Goal: Information Seeking & Learning: Learn about a topic

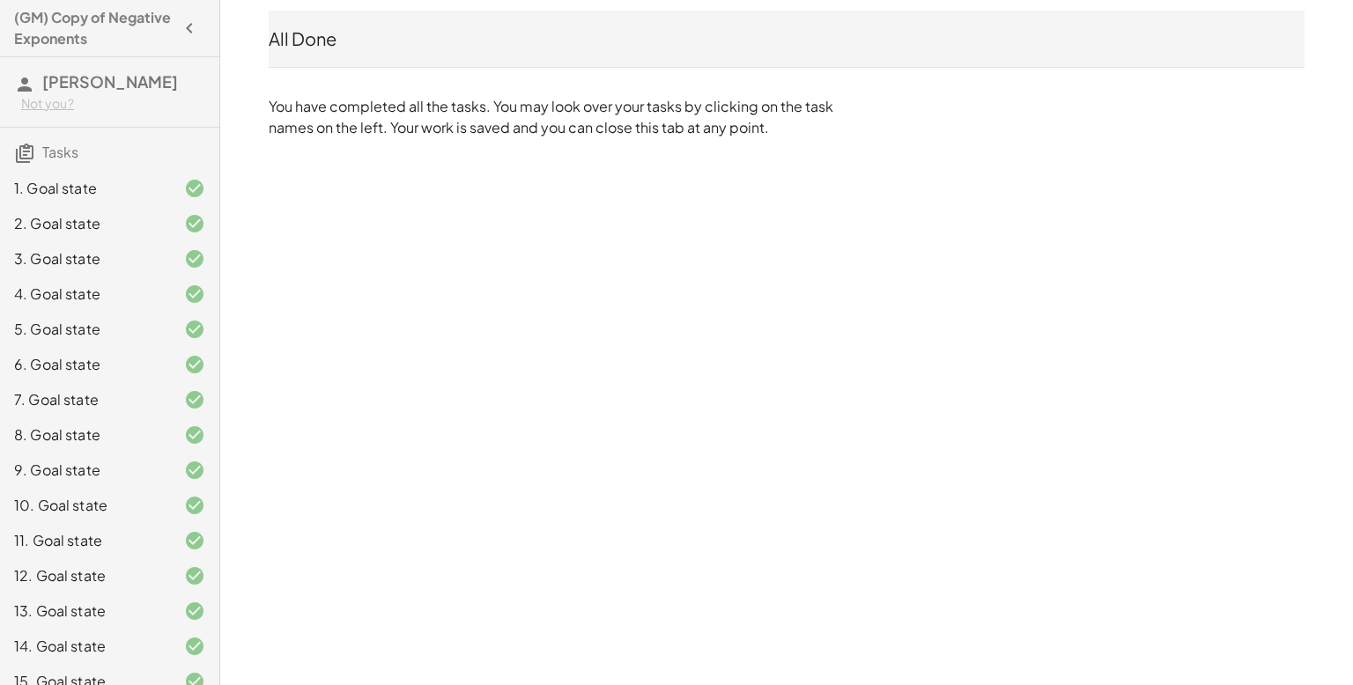
scroll to position [55, 0]
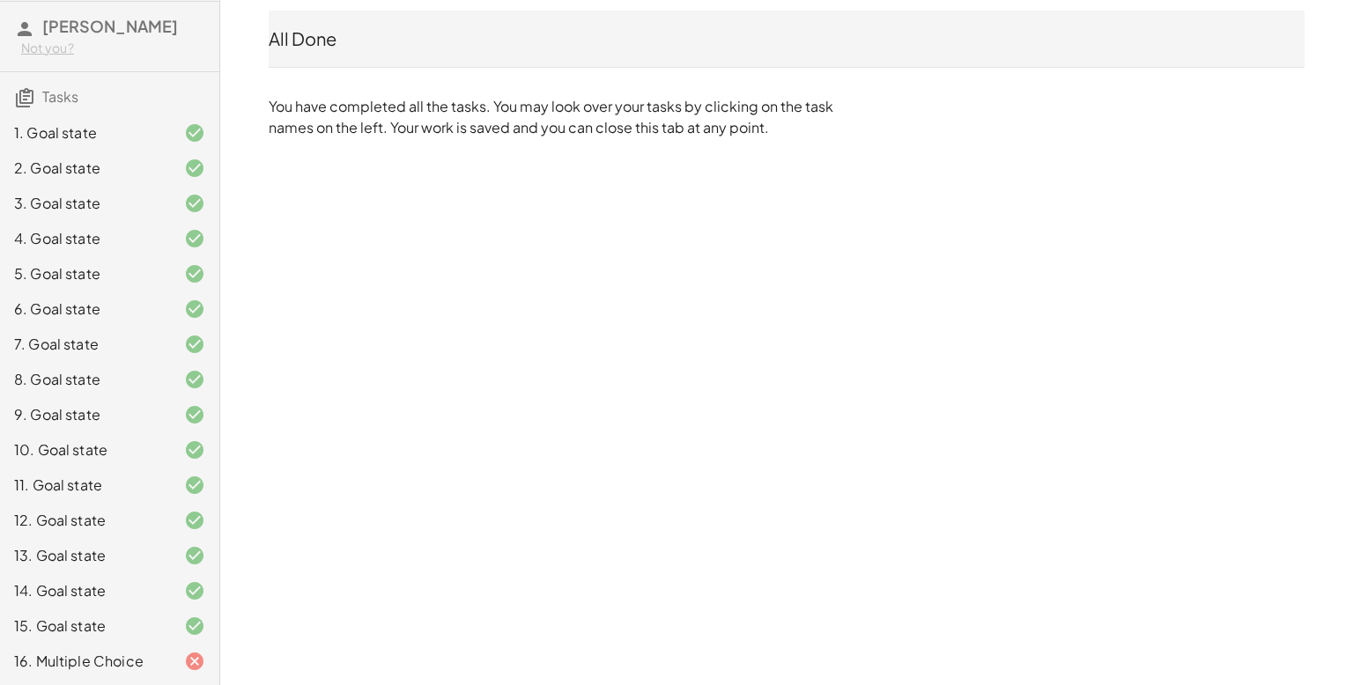
click at [141, 660] on div "16. Multiple Choice" at bounding box center [85, 661] width 142 height 21
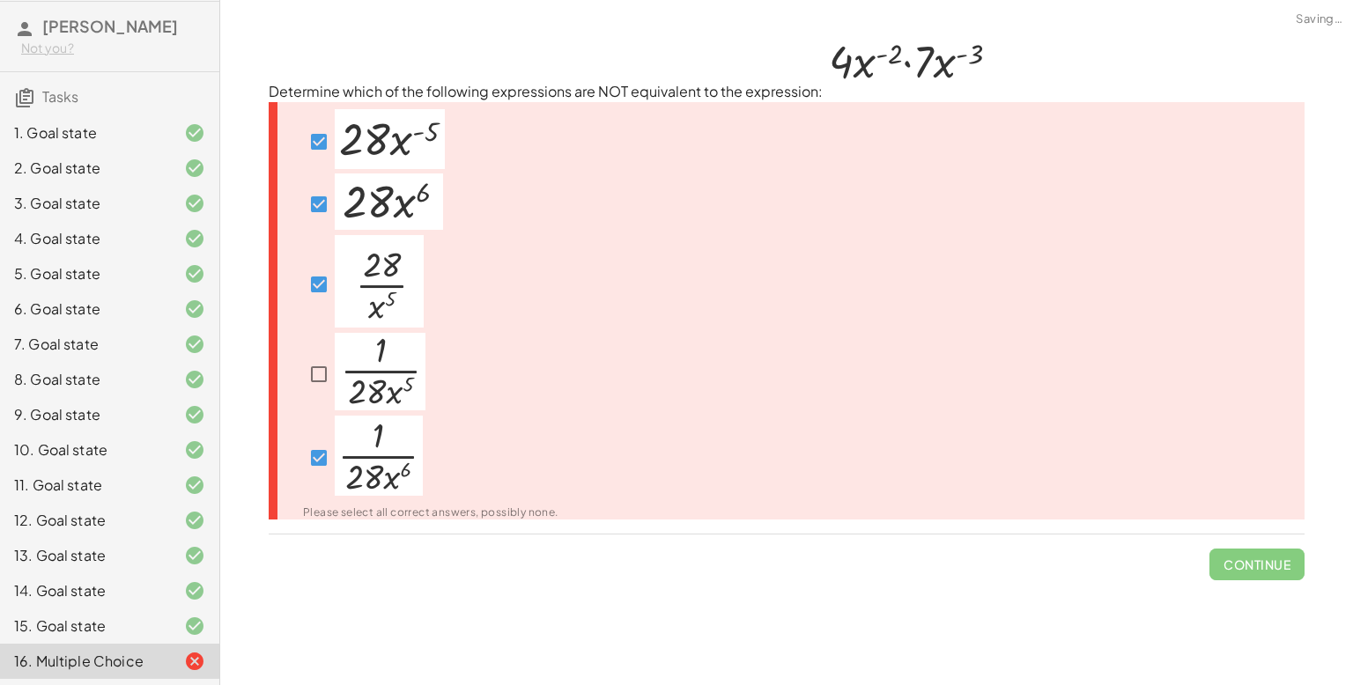
click at [149, 655] on div "16. Multiple Choice" at bounding box center [85, 661] width 142 height 21
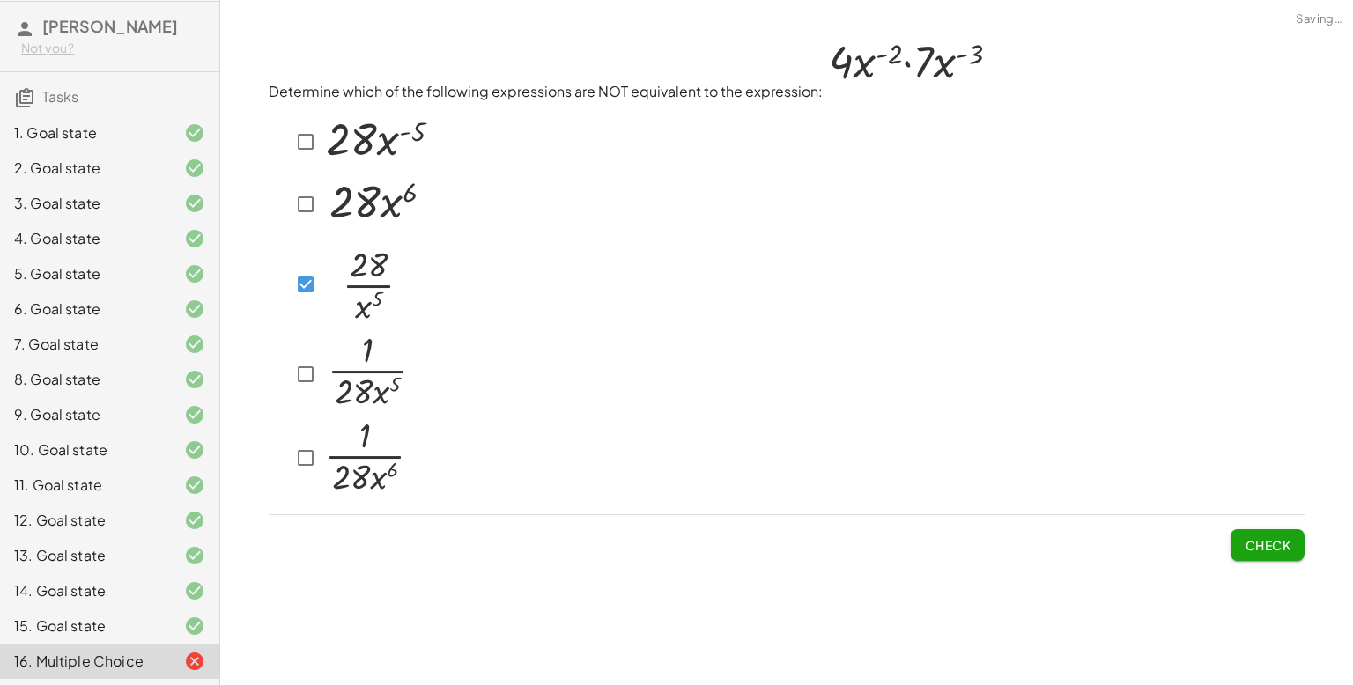
click at [312, 302] on div at bounding box center [350, 284] width 121 height 98
click at [314, 477] on div at bounding box center [350, 458] width 120 height 85
click at [1257, 541] on span "Check" at bounding box center [1268, 545] width 46 height 16
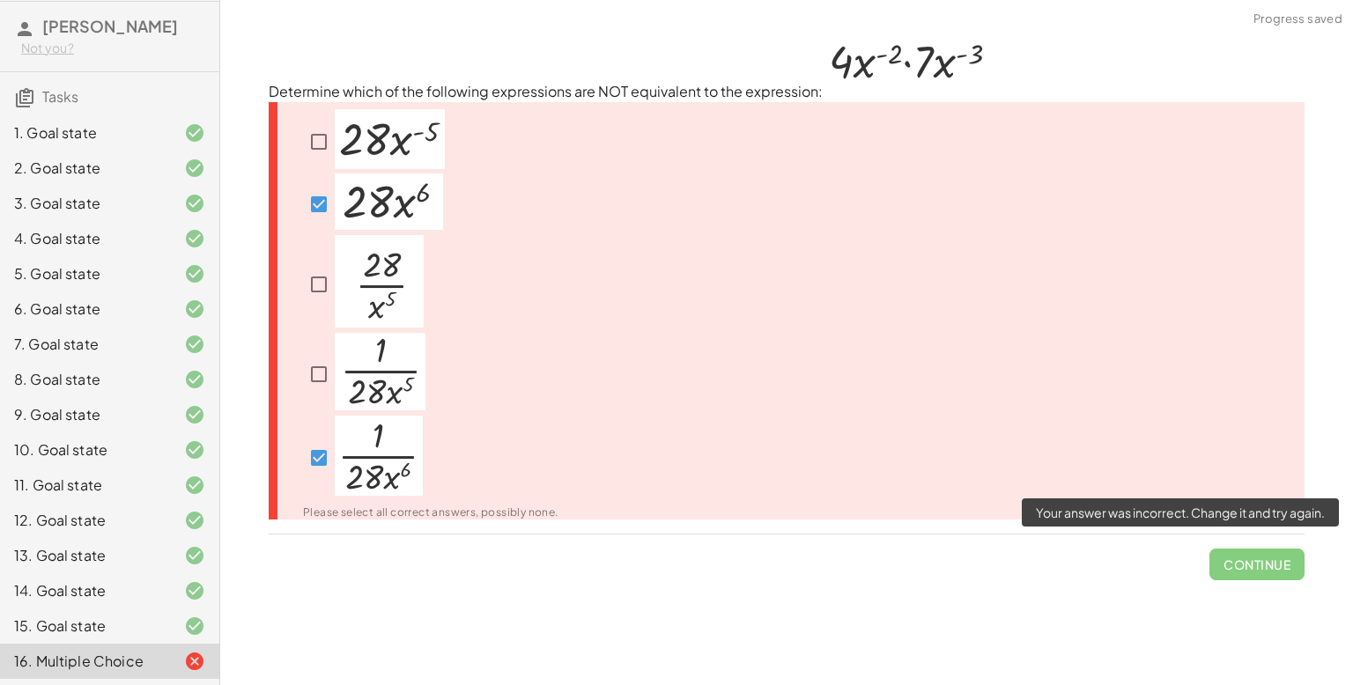
click at [1241, 564] on span "Continue" at bounding box center [1256, 558] width 95 height 46
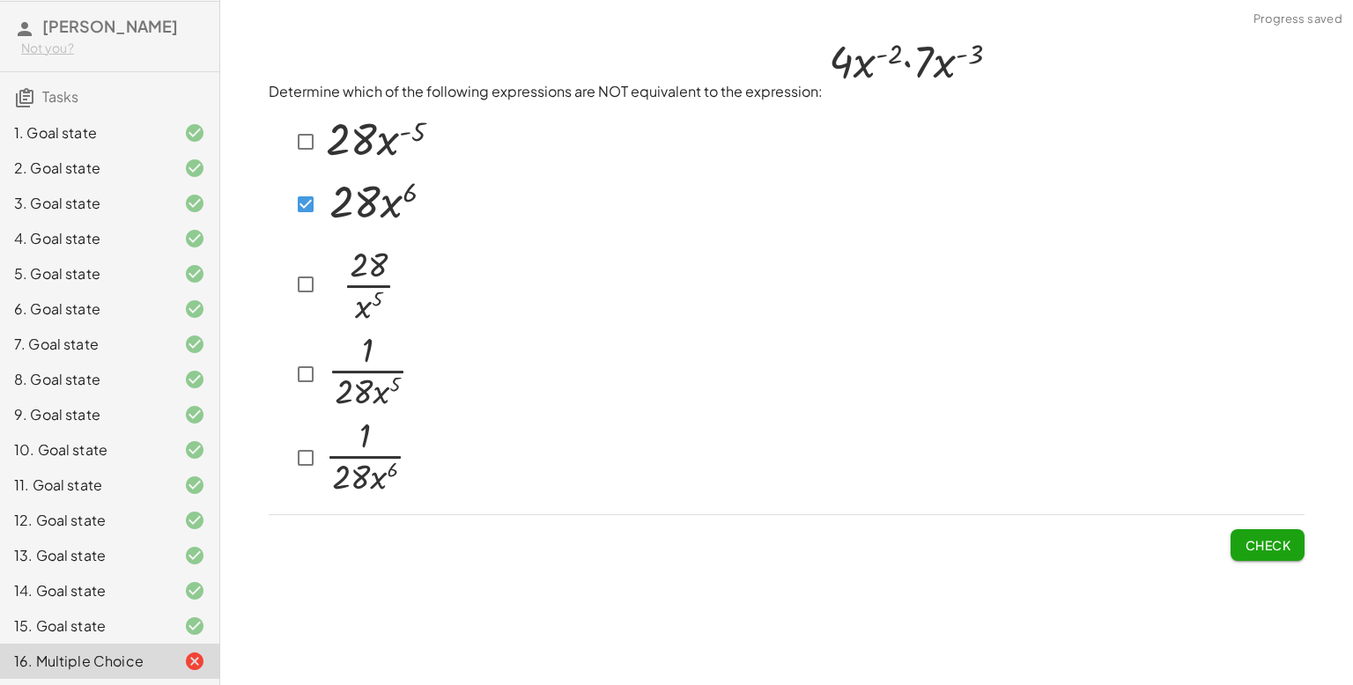
click at [1270, 555] on button "Check" at bounding box center [1268, 545] width 74 height 32
click at [1261, 551] on span "Check" at bounding box center [1268, 545] width 46 height 16
click at [1297, 566] on div "Determine which of the following expressions are NOT equivalent to the expressi…" at bounding box center [786, 297] width 1057 height 550
click at [1263, 555] on button "Check" at bounding box center [1268, 545] width 74 height 32
click at [321, 221] on div at bounding box center [360, 205] width 140 height 62
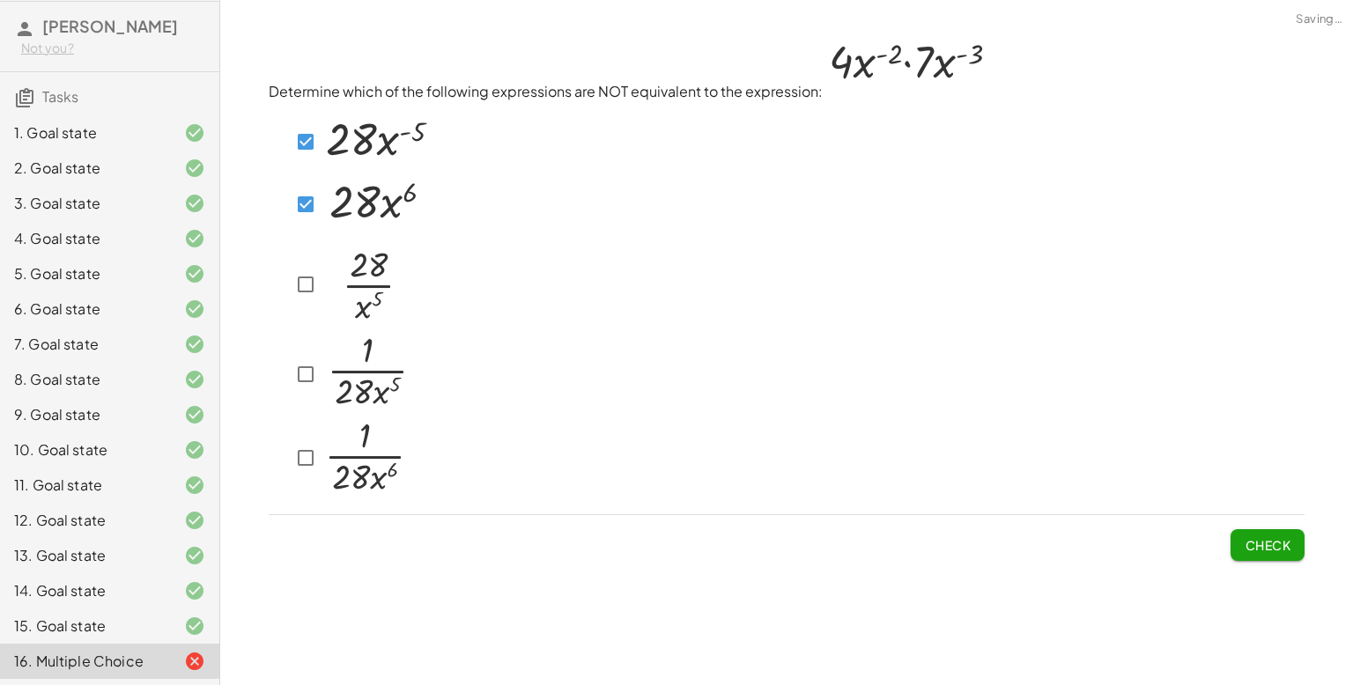
click at [1227, 536] on div "Check" at bounding box center [787, 538] width 1036 height 46
click at [1231, 538] on button "Check" at bounding box center [1268, 545] width 74 height 32
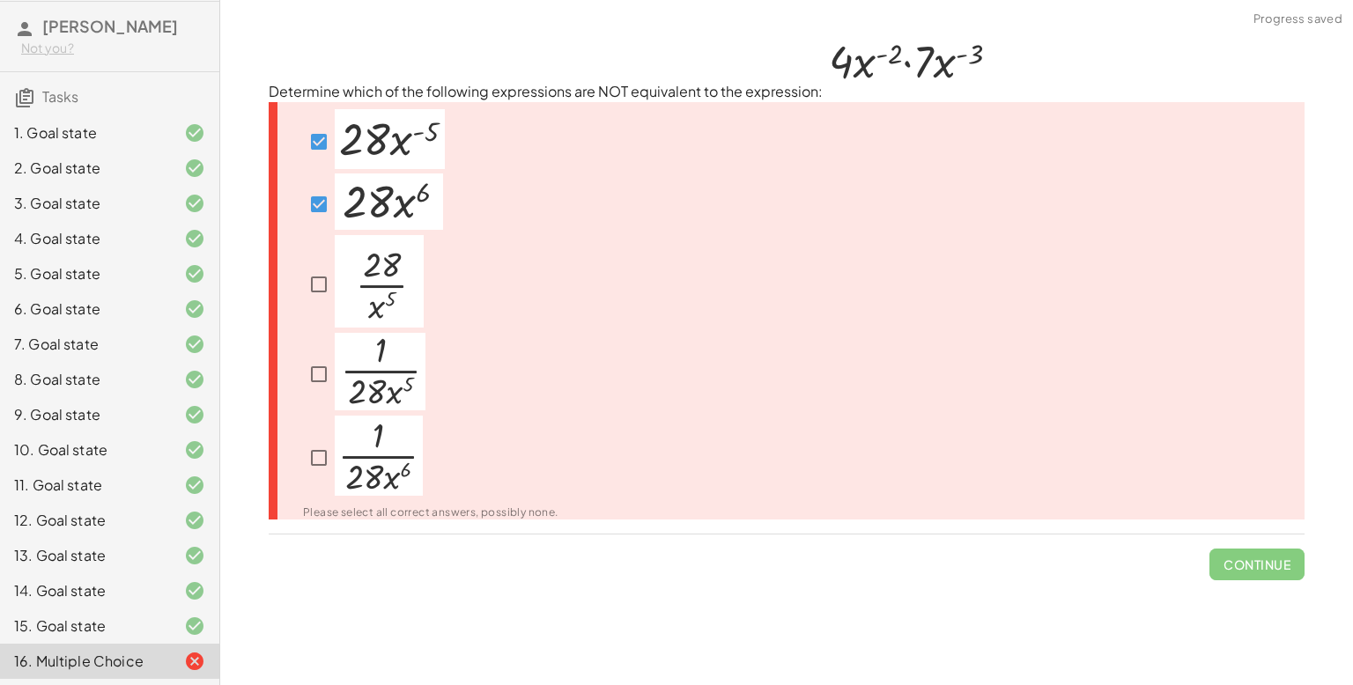
click at [359, 177] on img at bounding box center [389, 202] width 108 height 56
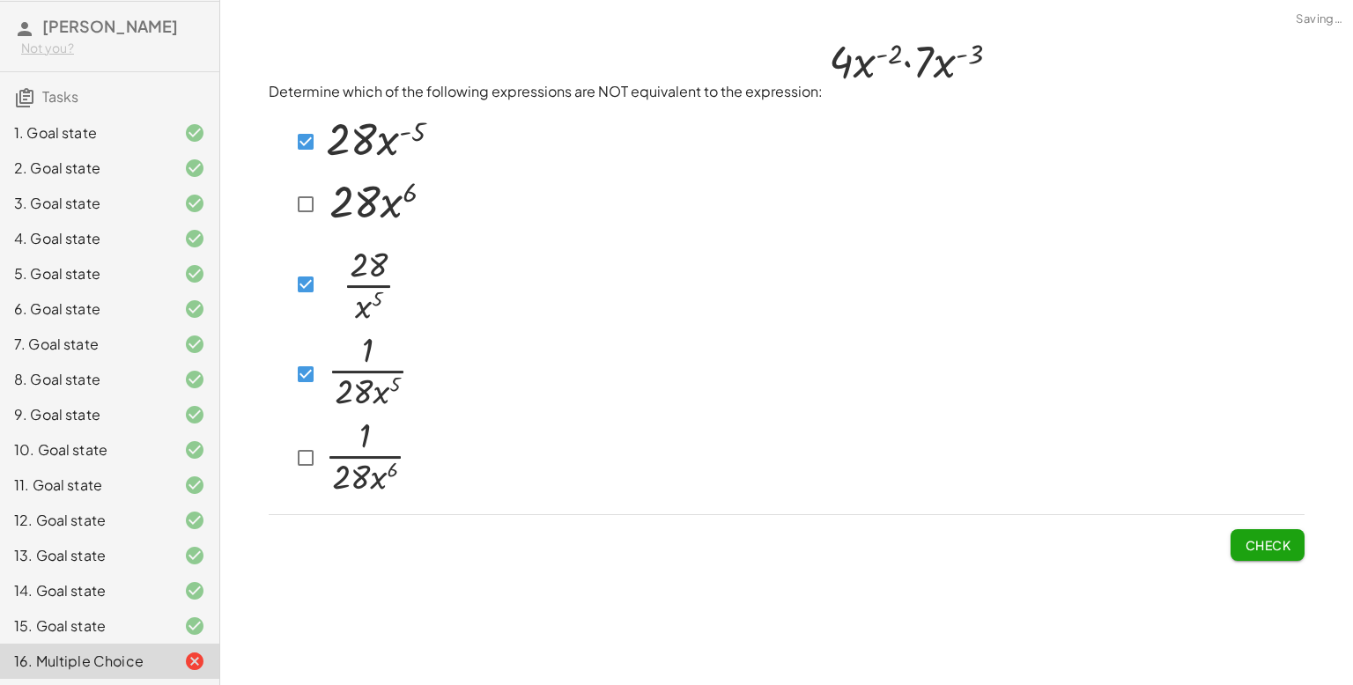
click at [1274, 565] on div "Determine which of the following expressions are NOT equivalent to the expressi…" at bounding box center [786, 297] width 1057 height 550
click at [1266, 550] on span "Check" at bounding box center [1268, 545] width 46 height 16
click at [1278, 546] on span "Check" at bounding box center [1268, 545] width 46 height 16
click at [1287, 537] on button "Check" at bounding box center [1268, 545] width 74 height 32
click at [1276, 532] on button "Check" at bounding box center [1268, 545] width 74 height 32
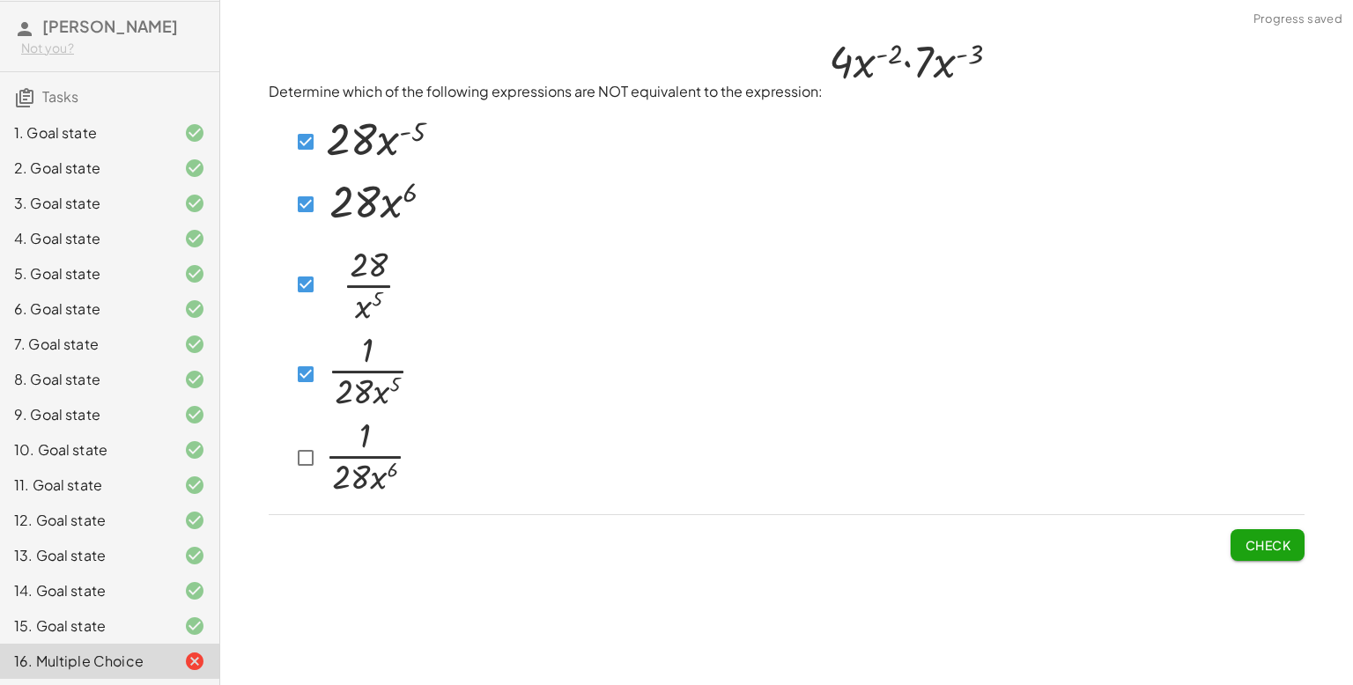
click at [316, 478] on div at bounding box center [350, 458] width 120 height 85
click at [1270, 539] on span "Check" at bounding box center [1268, 545] width 46 height 16
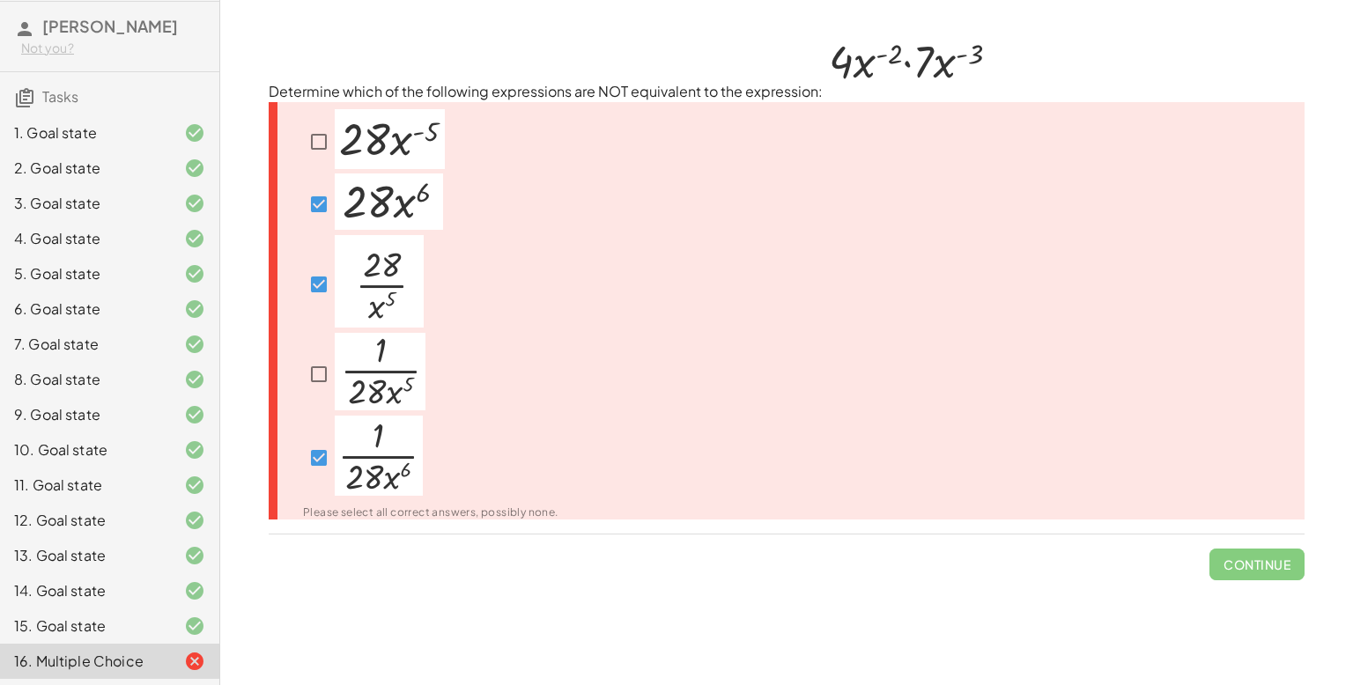
click at [343, 448] on img at bounding box center [379, 456] width 88 height 80
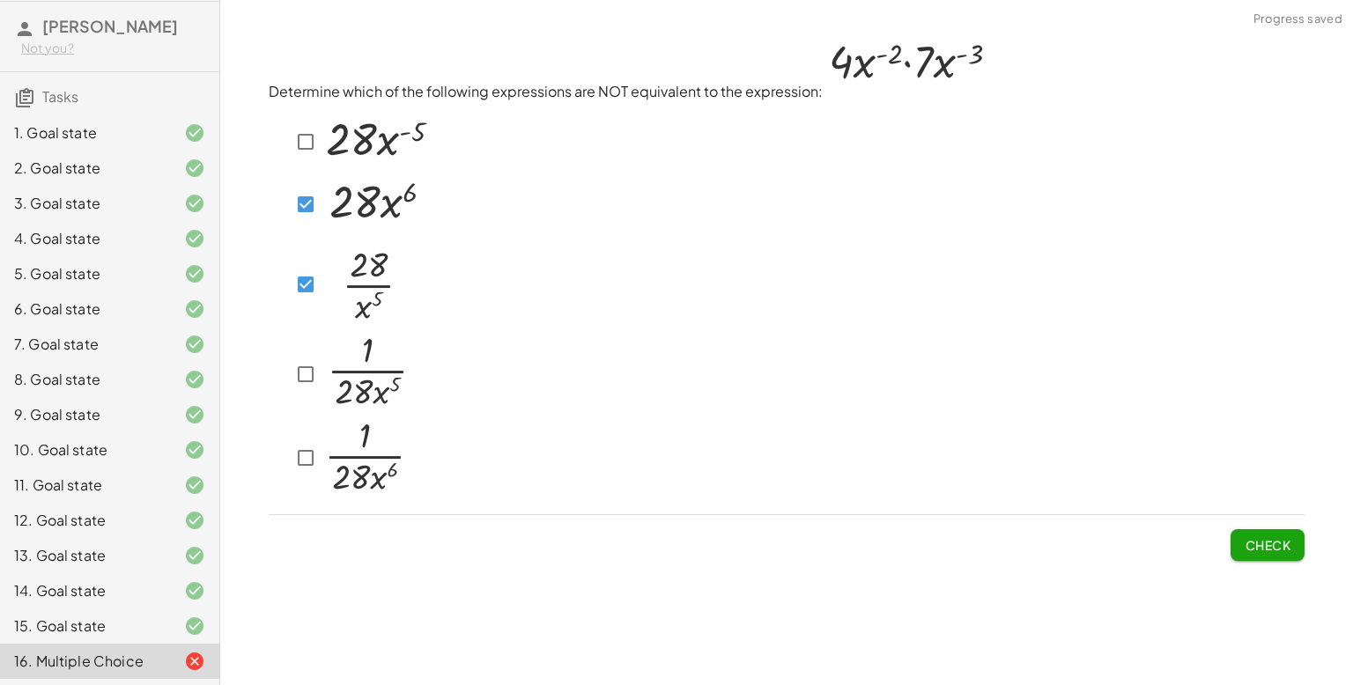
click at [1278, 543] on span "Check" at bounding box center [1268, 545] width 46 height 16
click at [312, 477] on div at bounding box center [350, 458] width 120 height 85
click at [328, 265] on img at bounding box center [366, 281] width 89 height 92
click at [314, 231] on div at bounding box center [360, 205] width 140 height 62
click at [1287, 548] on span "Check" at bounding box center [1268, 545] width 46 height 16
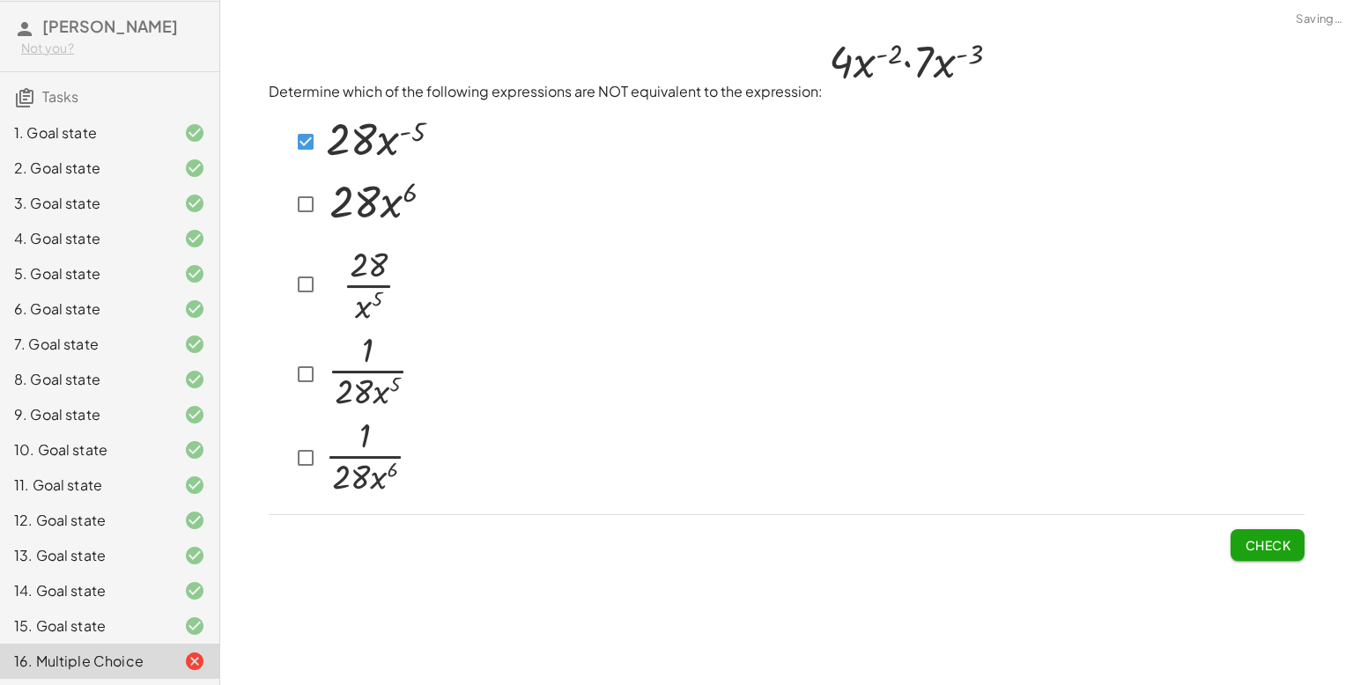
click at [318, 267] on div at bounding box center [350, 284] width 121 height 98
click at [305, 159] on div at bounding box center [361, 141] width 142 height 65
click at [1225, 531] on div "Check" at bounding box center [787, 538] width 1036 height 46
click at [1254, 548] on span "Check" at bounding box center [1268, 545] width 46 height 16
click at [1263, 551] on span "Check" at bounding box center [1268, 545] width 46 height 16
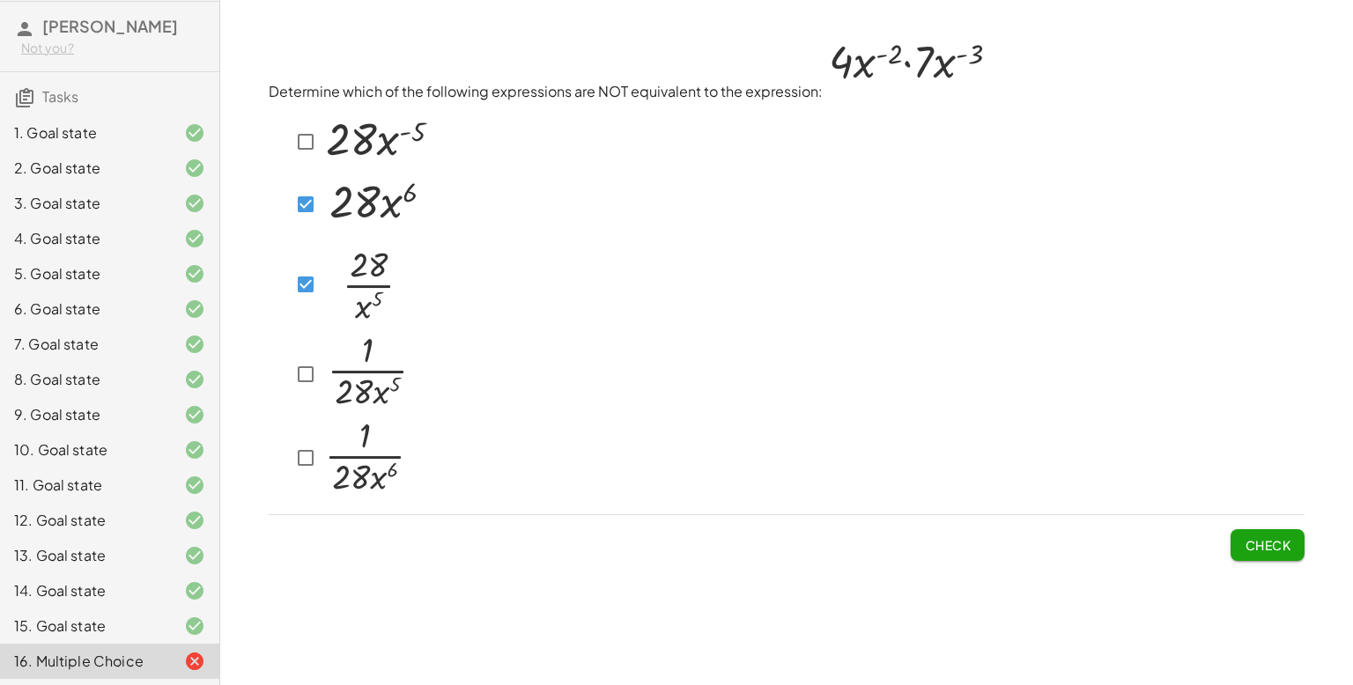
click at [308, 307] on div at bounding box center [350, 284] width 121 height 98
click at [311, 181] on div at bounding box center [360, 205] width 140 height 62
click at [1269, 549] on span "Check" at bounding box center [1268, 545] width 46 height 16
click at [1261, 554] on button "Check" at bounding box center [1268, 545] width 74 height 32
click at [1275, 550] on span "Check" at bounding box center [1268, 545] width 46 height 16
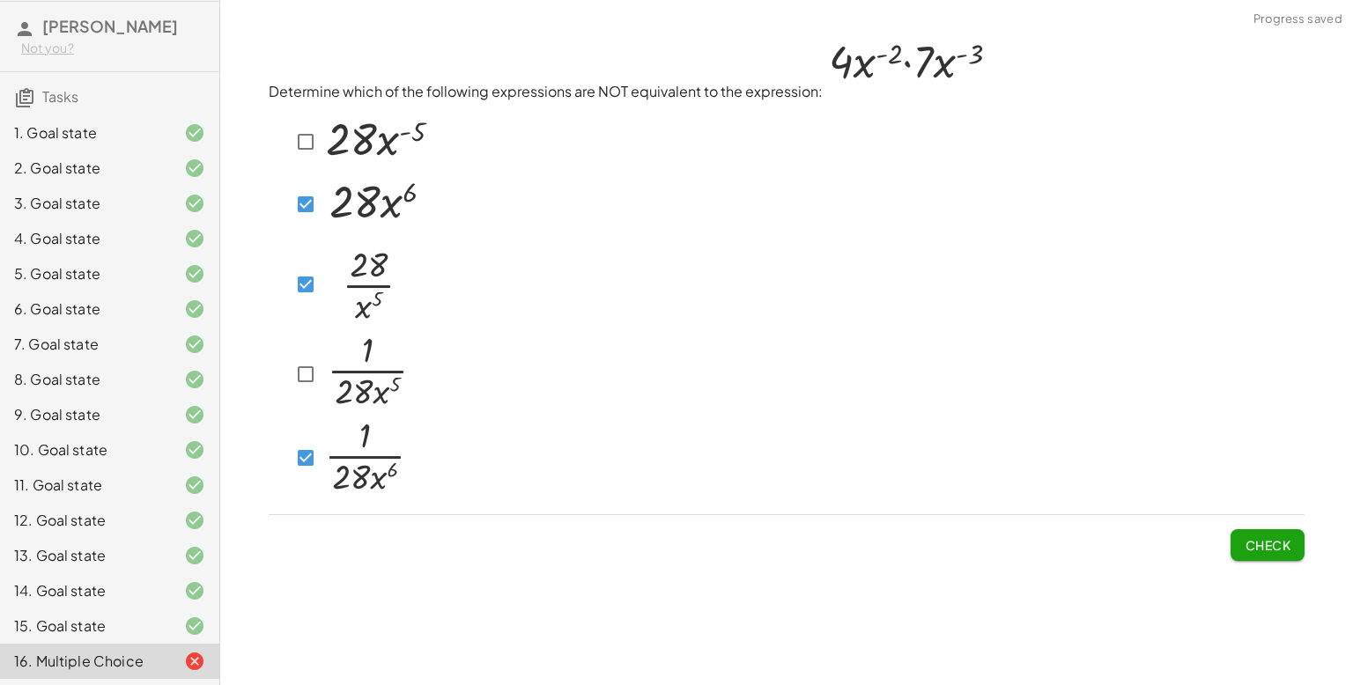
click at [1263, 538] on span "Check" at bounding box center [1268, 545] width 46 height 16
click at [1239, 571] on div "Determine which of the following expressions are NOT equivalent to the expressi…" at bounding box center [786, 297] width 1057 height 550
click at [1248, 544] on span "Check" at bounding box center [1268, 545] width 46 height 16
click at [1252, 545] on span "Check" at bounding box center [1268, 545] width 46 height 16
click at [312, 477] on div at bounding box center [350, 458] width 120 height 85
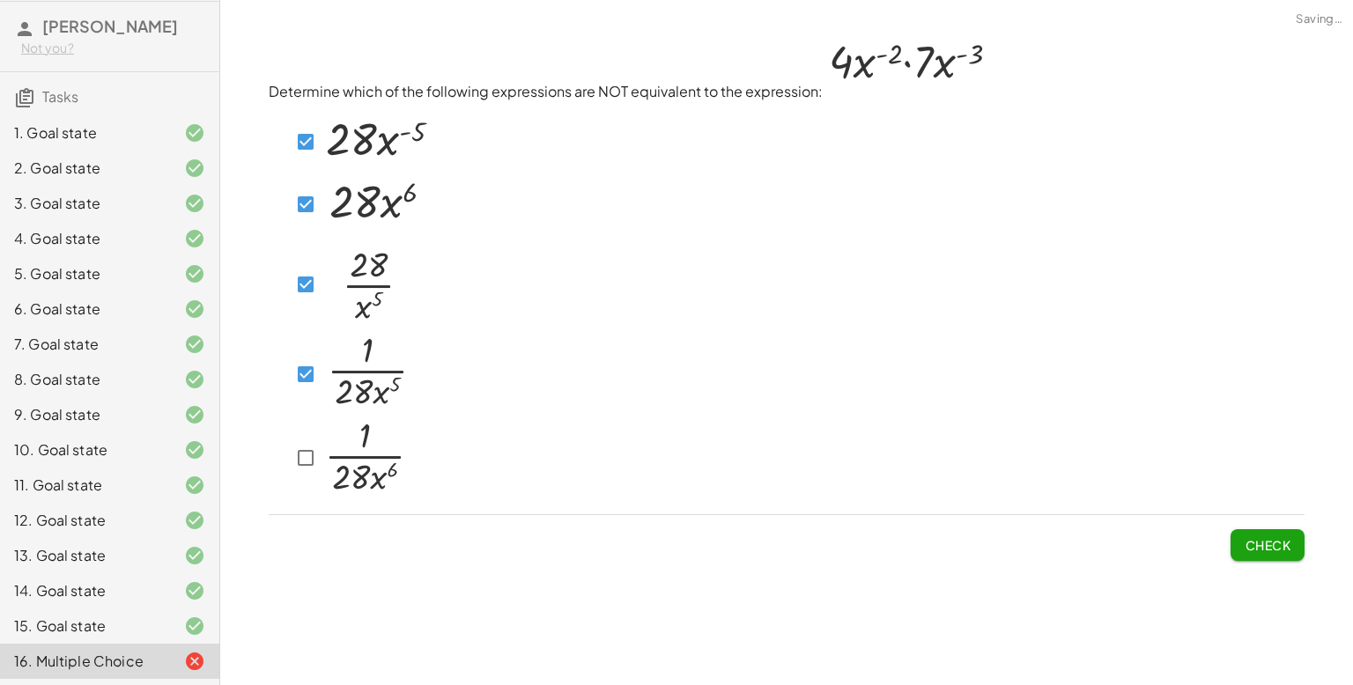
click at [1259, 548] on span "Check" at bounding box center [1268, 545] width 46 height 16
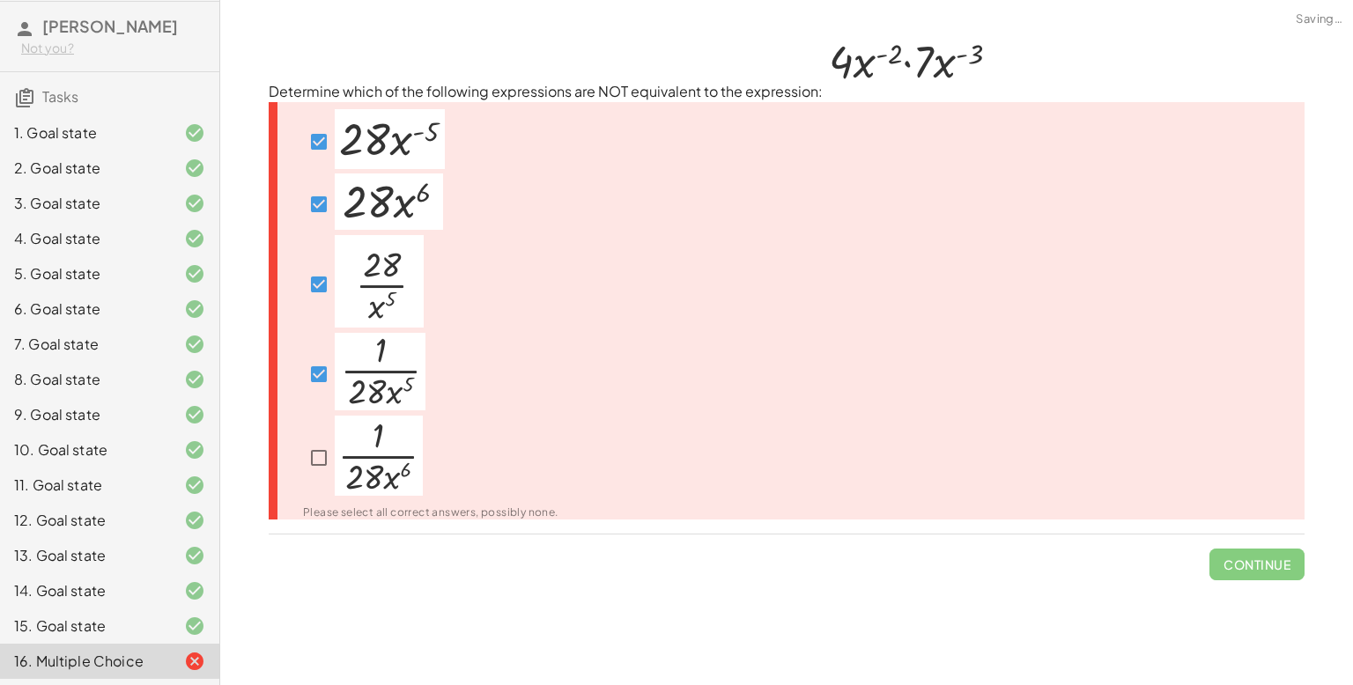
click at [375, 411] on p at bounding box center [380, 374] width 91 height 83
click at [312, 479] on div at bounding box center [430, 458] width 255 height 85
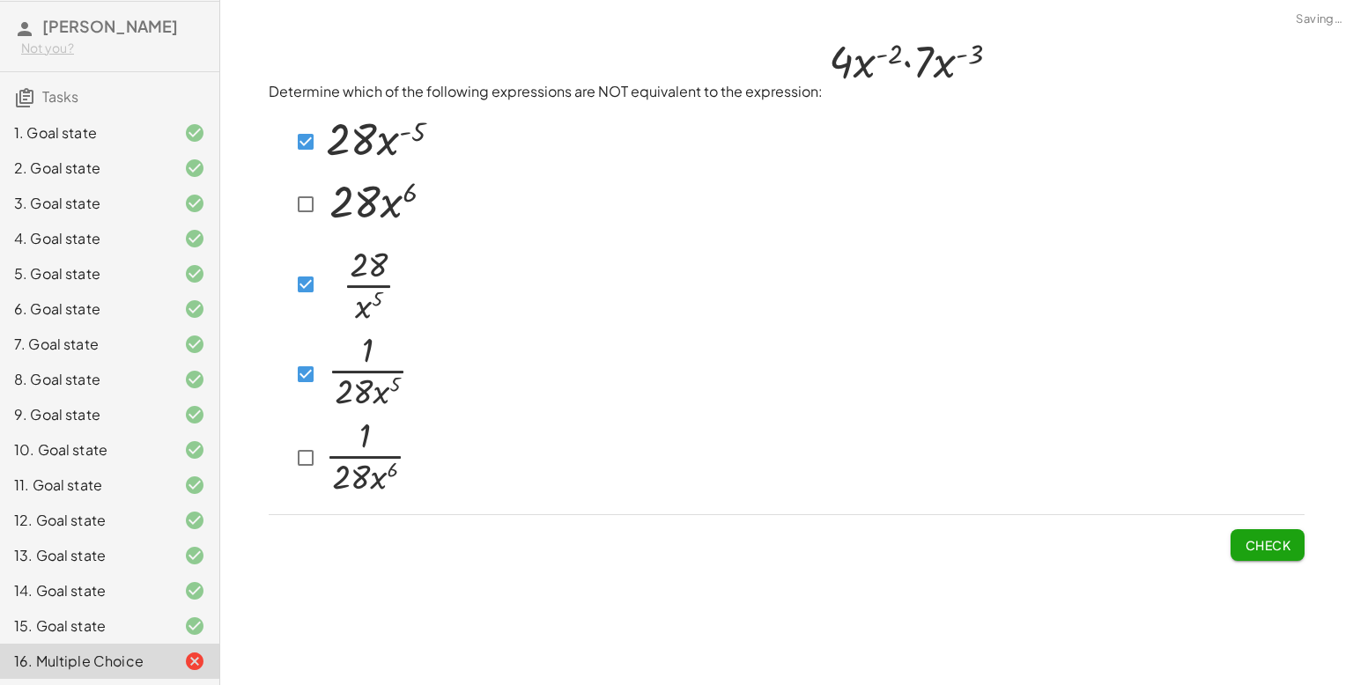
click at [1245, 536] on button "Check" at bounding box center [1268, 545] width 74 height 32
click at [307, 223] on div at bounding box center [360, 205] width 140 height 62
click at [322, 293] on img at bounding box center [366, 281] width 89 height 92
click at [1260, 549] on span "Check" at bounding box center [1268, 545] width 46 height 16
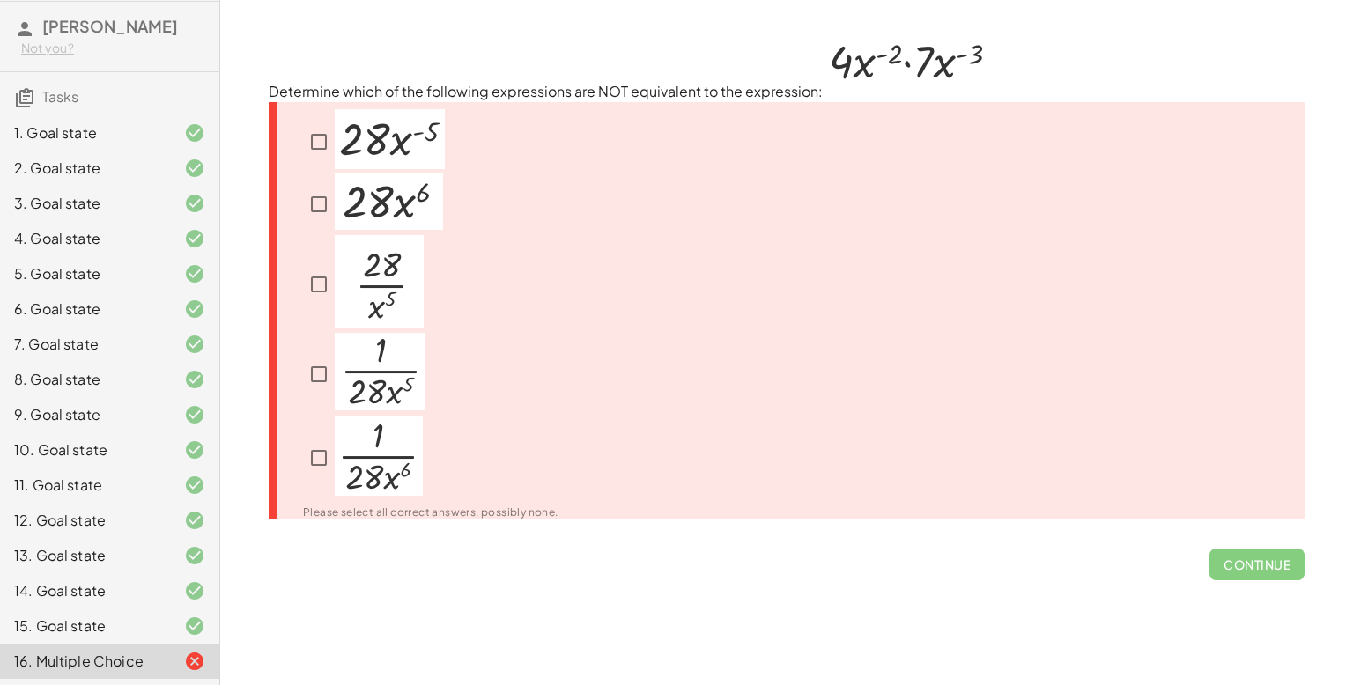
click at [730, 129] on div "Please select all correct answers, possibly none." at bounding box center [787, 311] width 1036 height 418
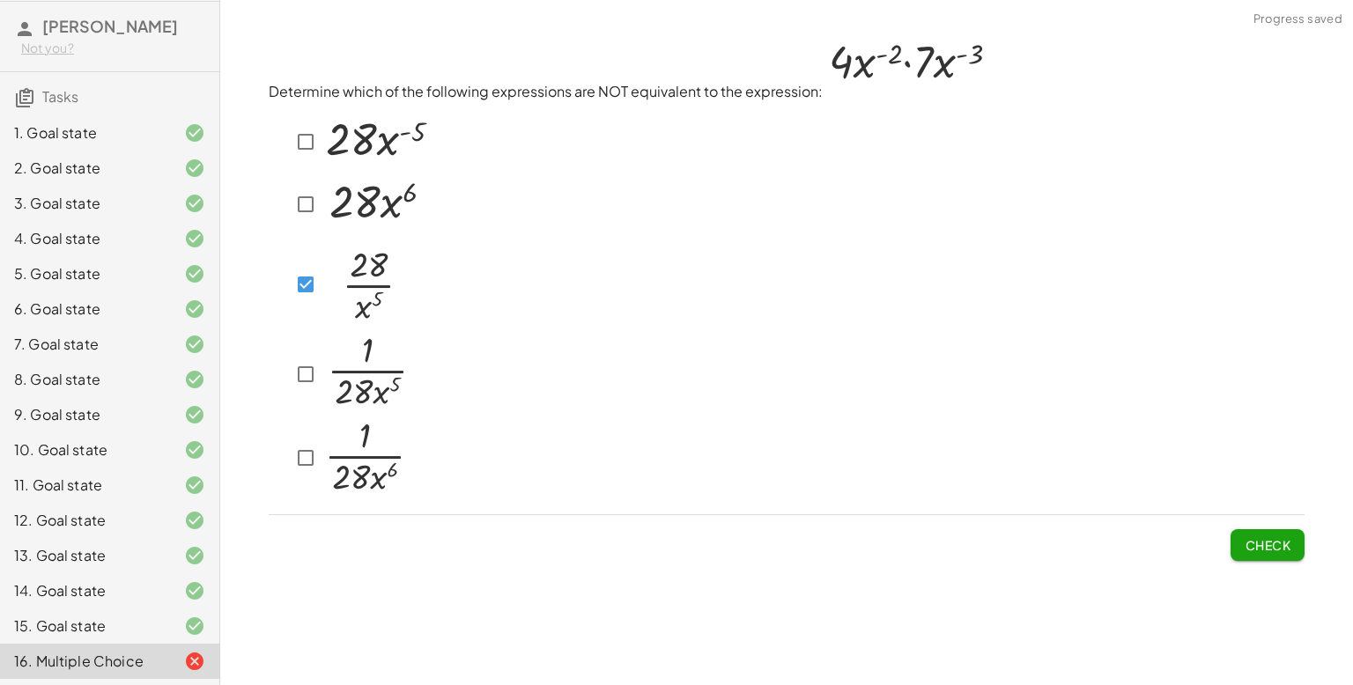
click at [1269, 552] on span "Check" at bounding box center [1268, 545] width 46 height 16
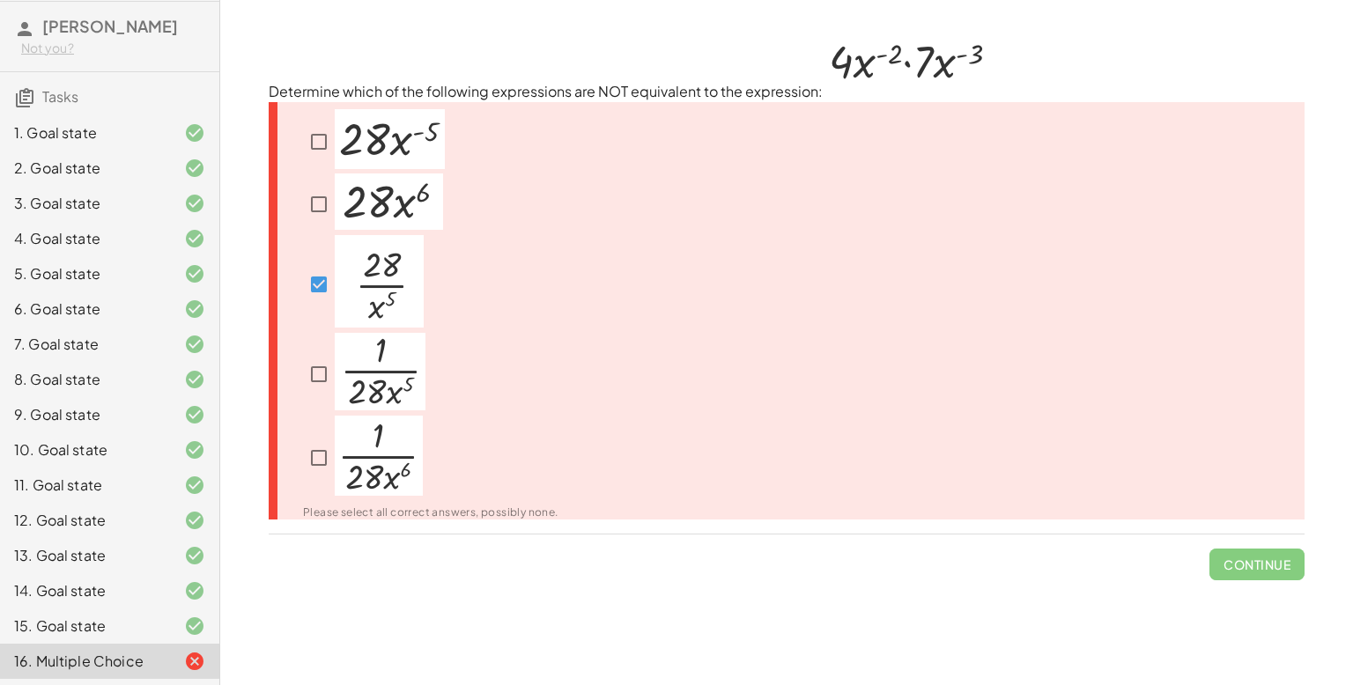
click at [305, 123] on div at bounding box center [374, 141] width 142 height 65
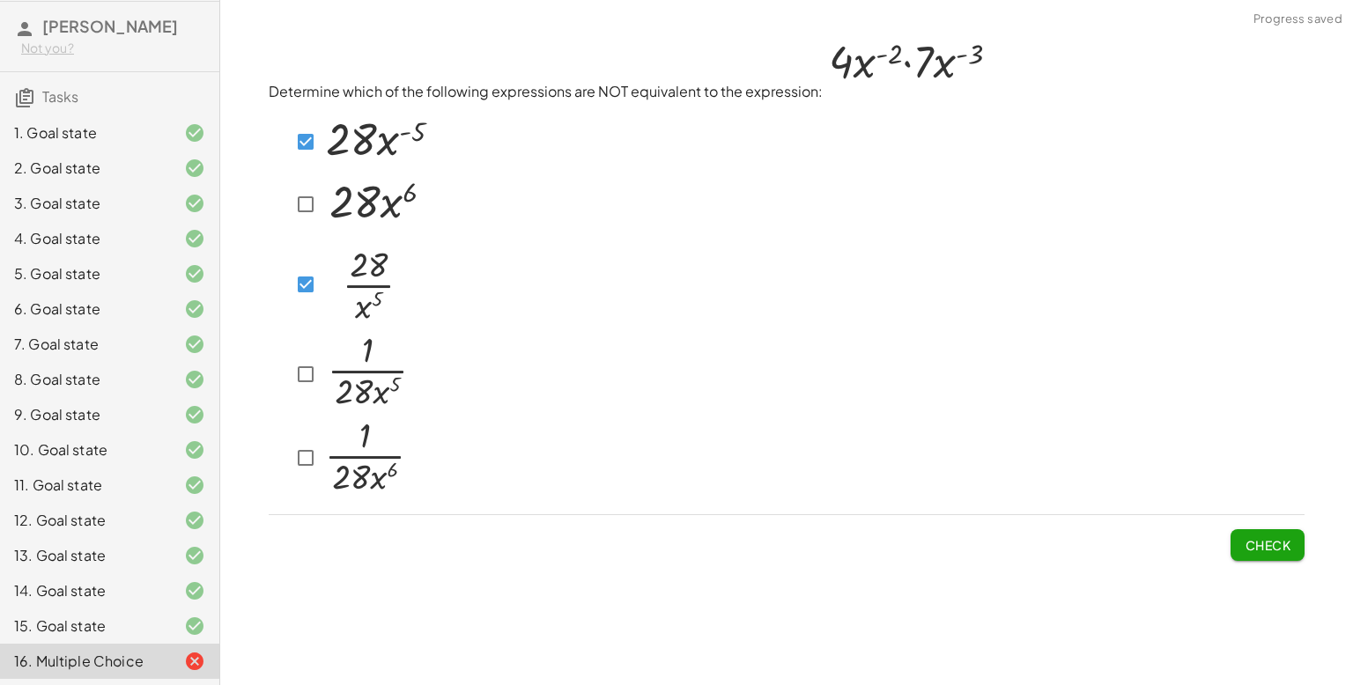
click at [1273, 588] on div "Make the expression match the goal! keyboard keypad undo undo redo redo fullscr…" at bounding box center [786, 342] width 1133 height 685
click at [1254, 554] on button "Check" at bounding box center [1268, 545] width 74 height 32
click at [1235, 535] on button "Check" at bounding box center [1268, 545] width 74 height 32
click at [324, 132] on img at bounding box center [377, 139] width 110 height 60
click at [1248, 548] on span "Check" at bounding box center [1268, 545] width 46 height 16
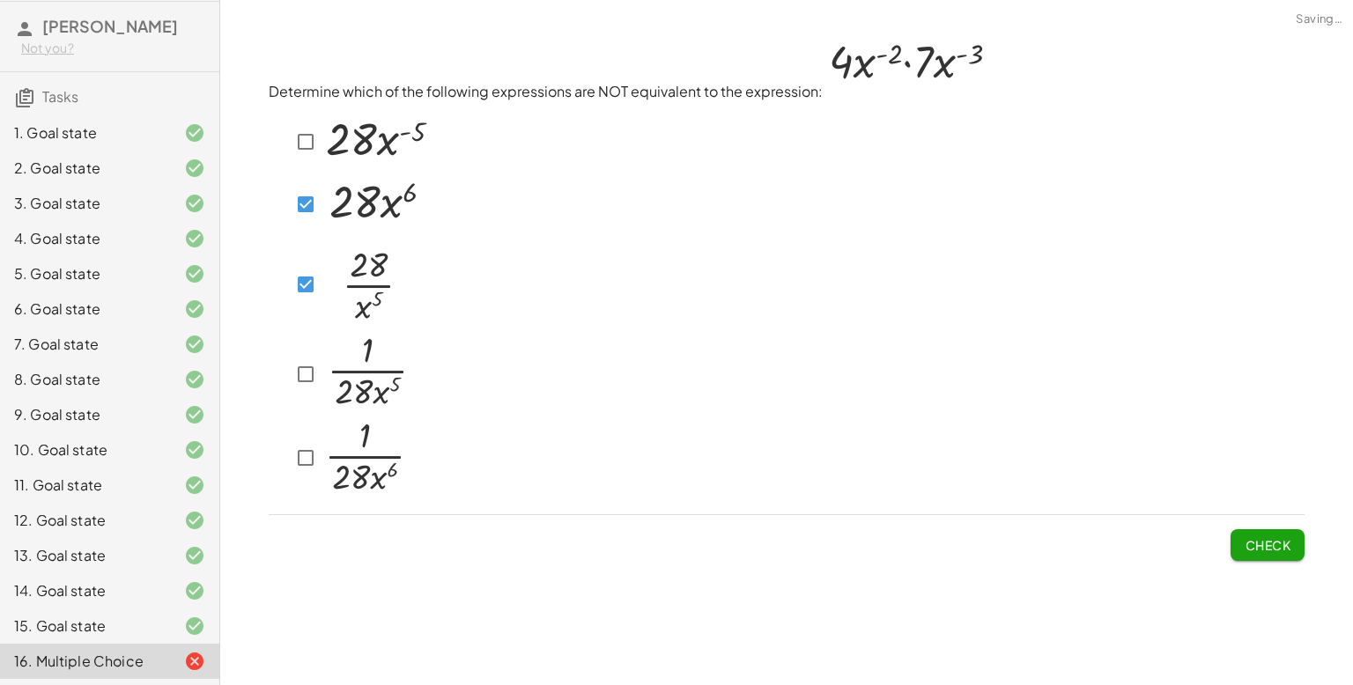
click at [311, 435] on div at bounding box center [350, 458] width 120 height 85
click at [1283, 540] on span "Check" at bounding box center [1268, 545] width 46 height 16
click at [324, 280] on img at bounding box center [366, 281] width 89 height 92
click at [311, 236] on div at bounding box center [350, 284] width 121 height 98
click at [308, 226] on div at bounding box center [360, 205] width 140 height 62
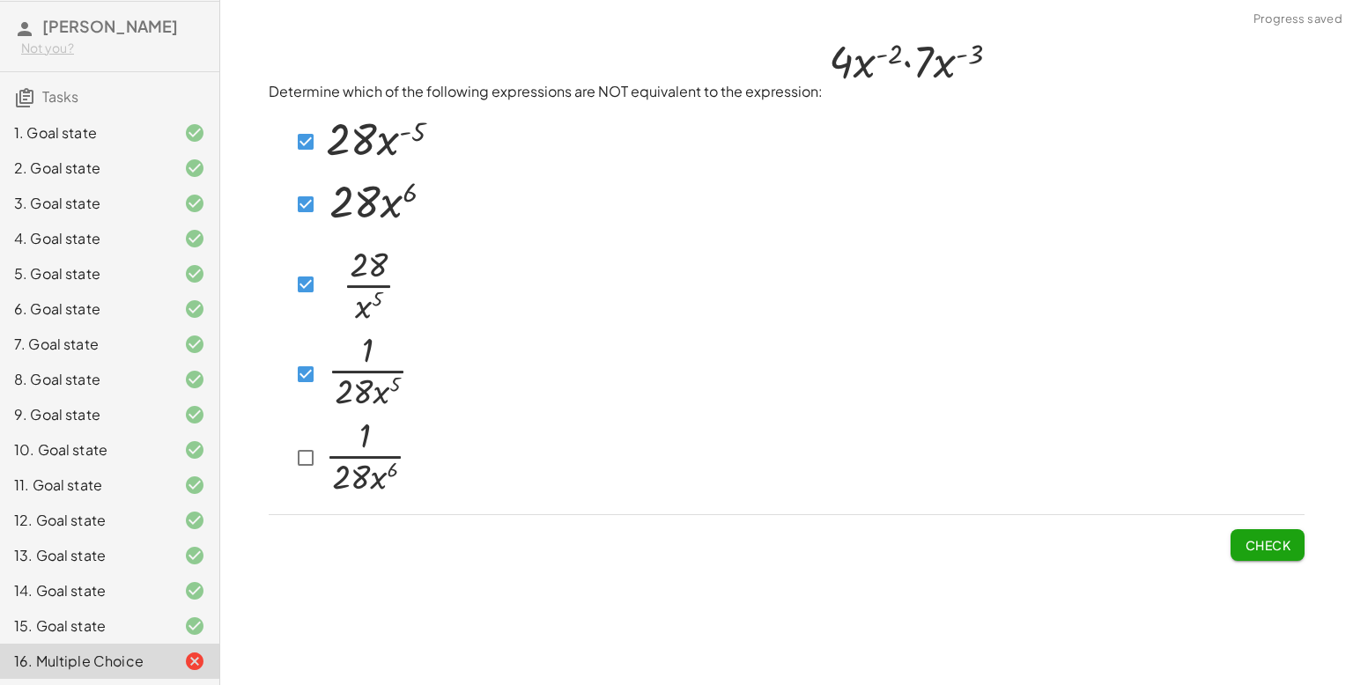
click at [1278, 568] on div "Determine which of the following expressions are NOT equivalent to the expressi…" at bounding box center [786, 297] width 1057 height 550
click at [1260, 551] on span "Check" at bounding box center [1268, 545] width 46 height 16
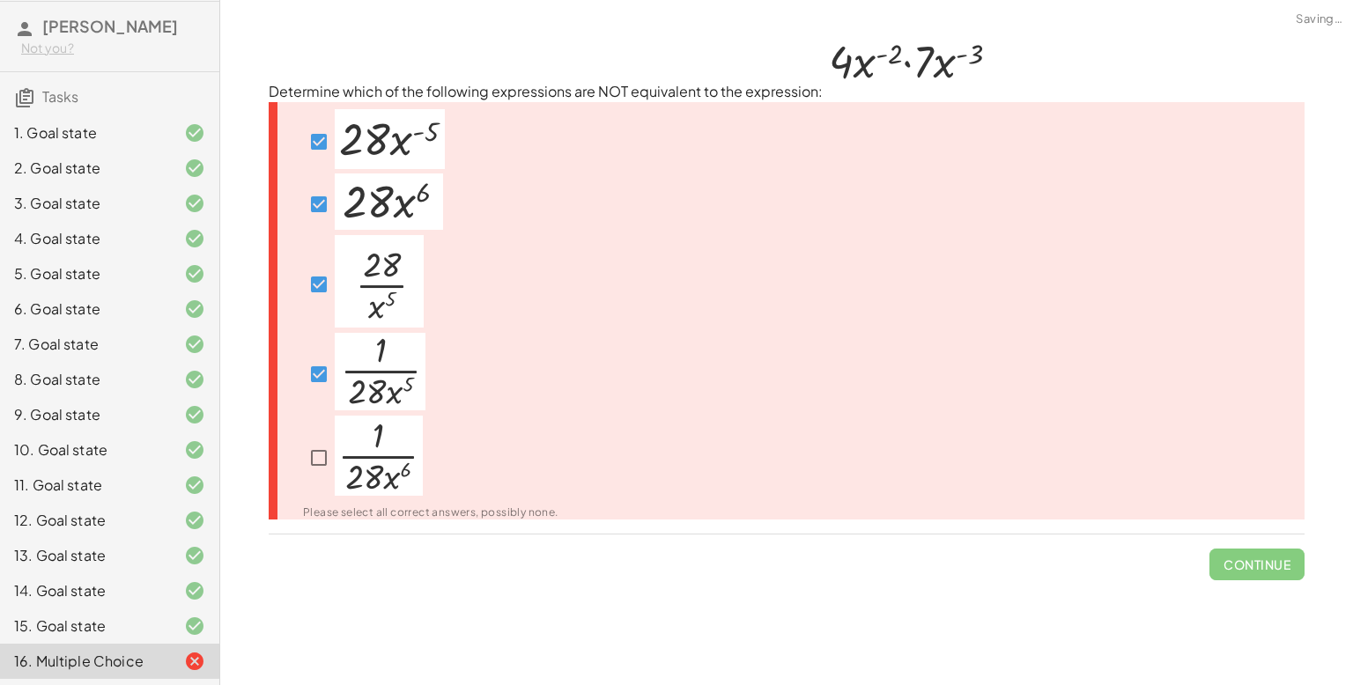
click at [1250, 562] on span "Continue" at bounding box center [1256, 558] width 95 height 46
click at [311, 477] on div at bounding box center [430, 458] width 255 height 85
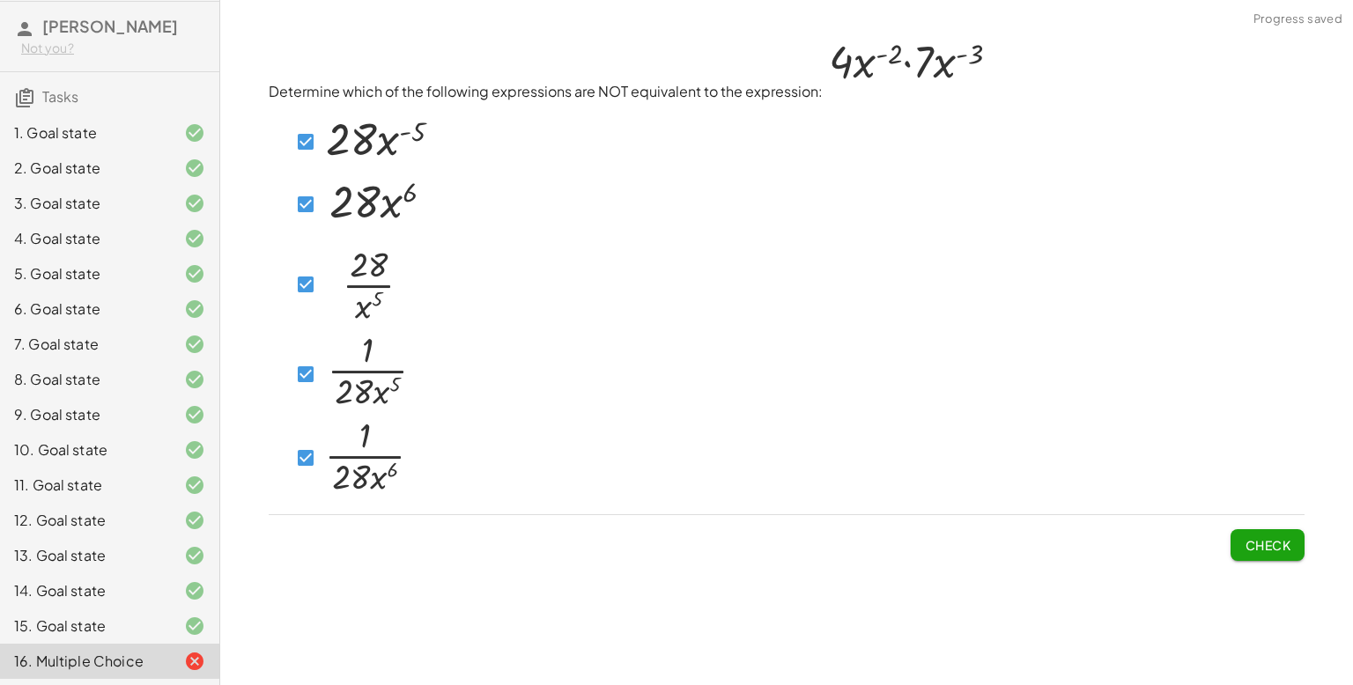
click at [322, 381] on img at bounding box center [367, 372] width 91 height 78
click at [1297, 548] on button "Check" at bounding box center [1268, 545] width 74 height 32
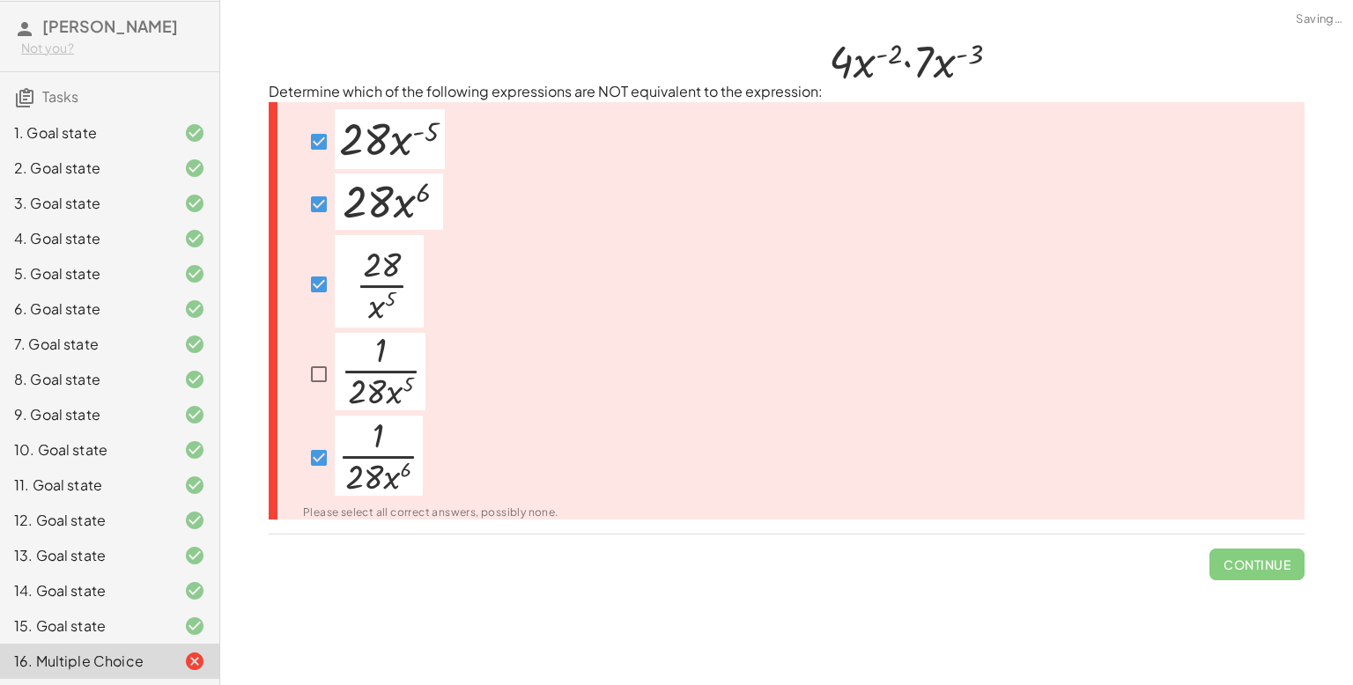
click at [343, 379] on img at bounding box center [380, 372] width 91 height 78
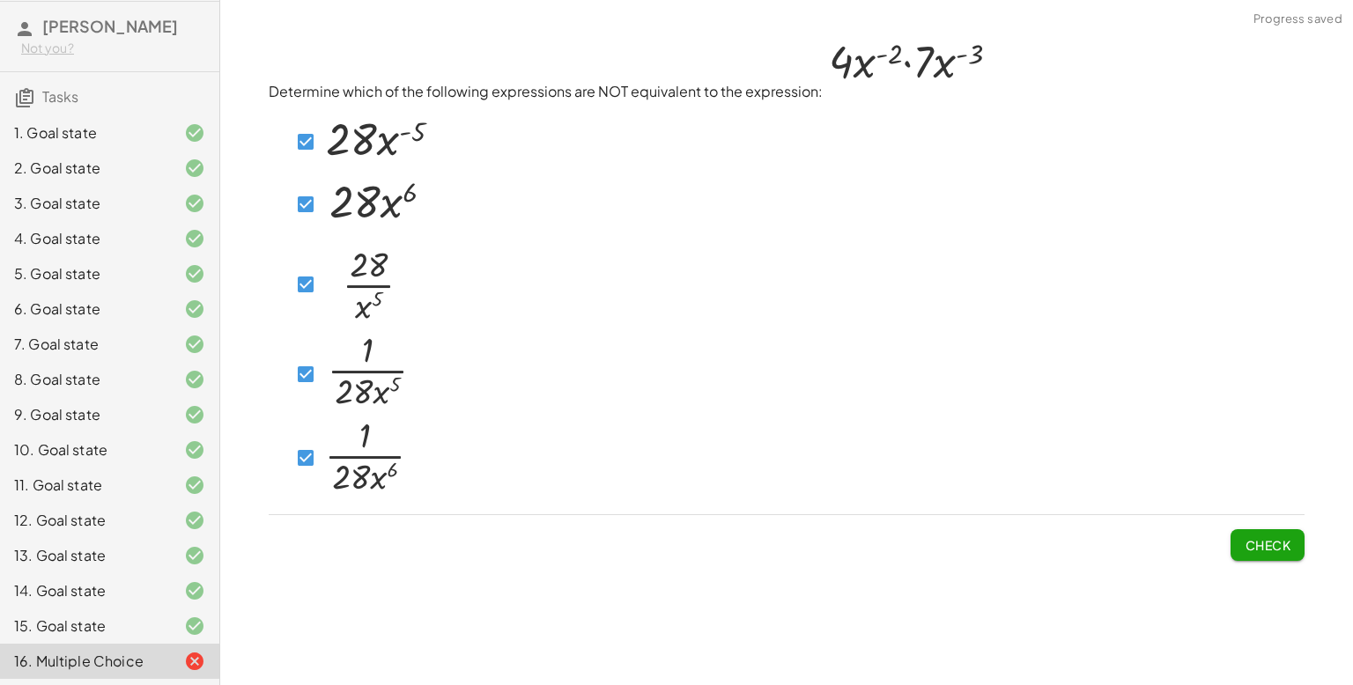
click at [302, 227] on div at bounding box center [360, 205] width 140 height 62
click at [1244, 556] on button "Check" at bounding box center [1268, 545] width 74 height 32
click at [1244, 588] on div "Make the expression match the goal! keyboard keypad undo undo redo redo fullscr…" at bounding box center [786, 342] width 1133 height 685
click at [1258, 558] on button "Check" at bounding box center [1268, 545] width 74 height 32
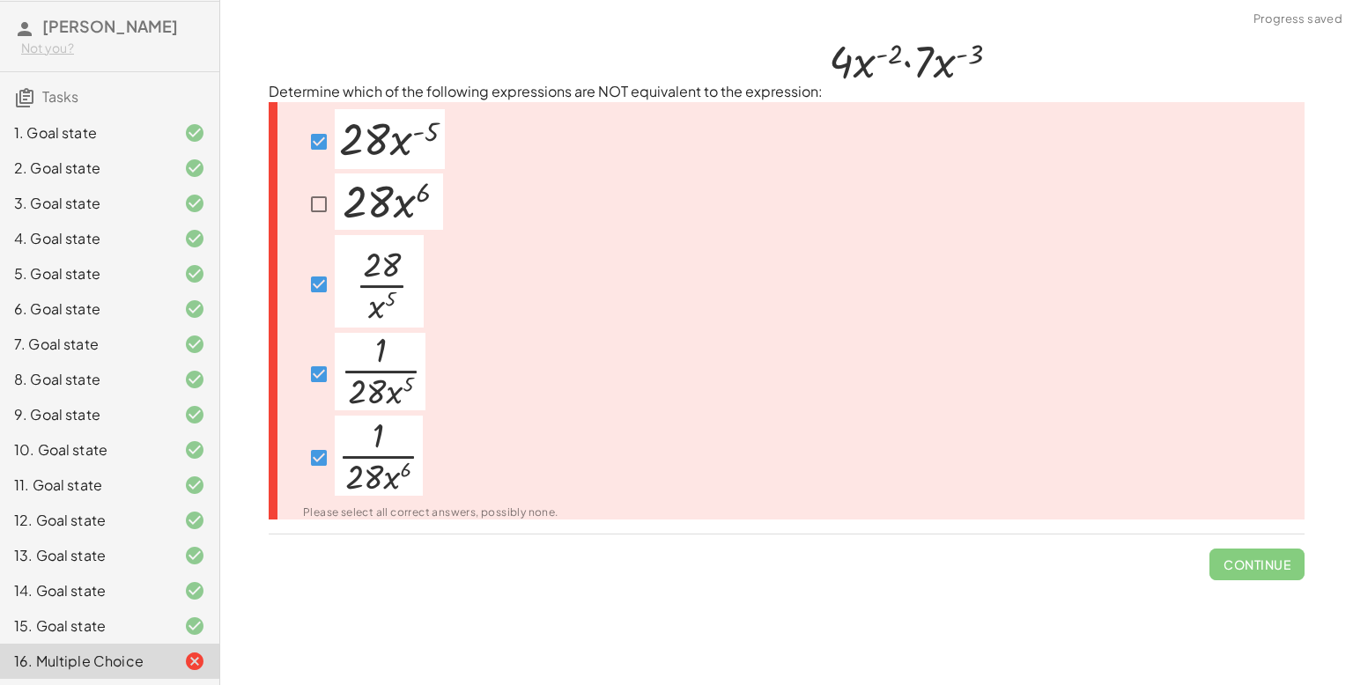
click at [335, 214] on img at bounding box center [389, 202] width 108 height 56
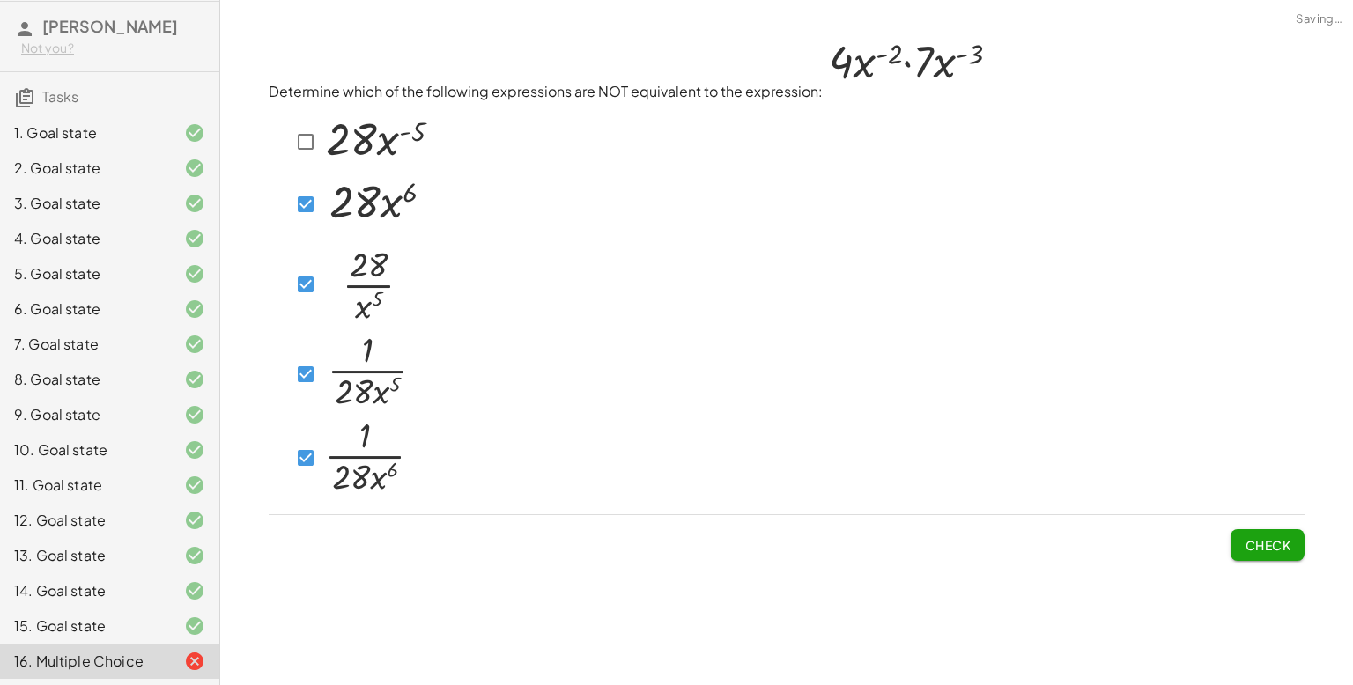
click at [1236, 546] on button "Check" at bounding box center [1268, 545] width 74 height 32
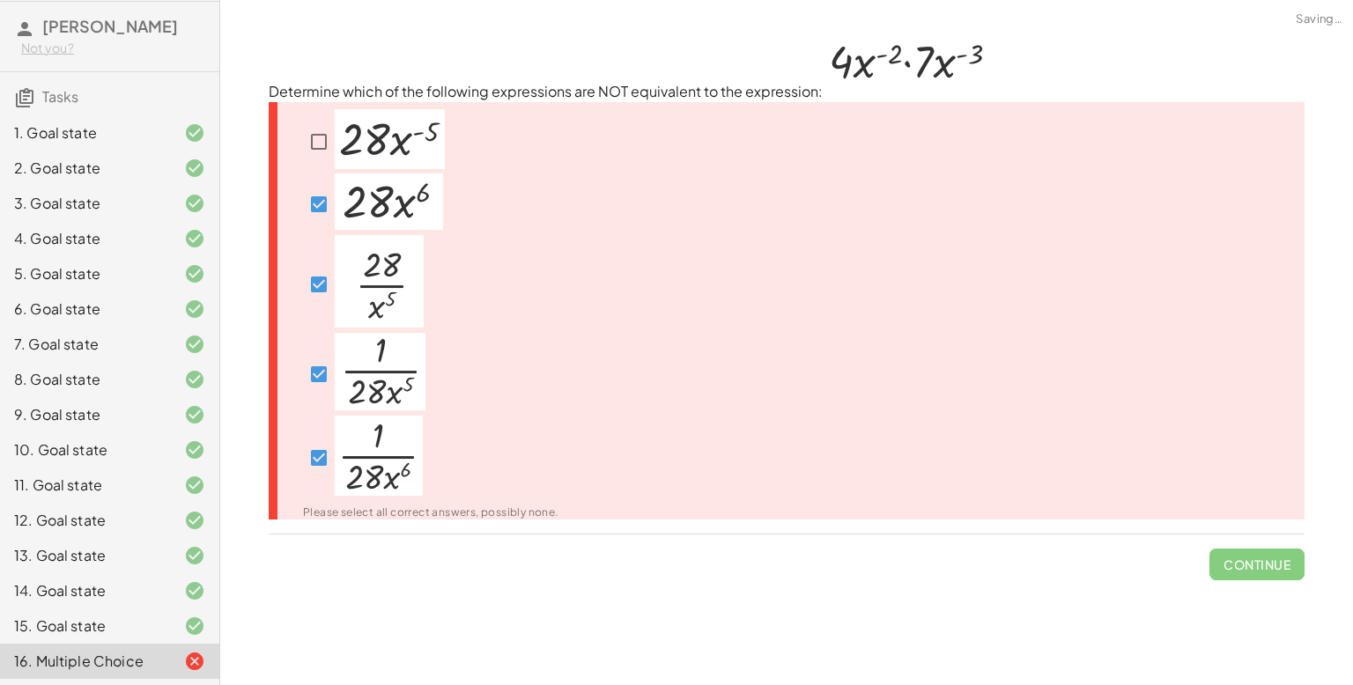
click at [344, 121] on img at bounding box center [390, 139] width 110 height 60
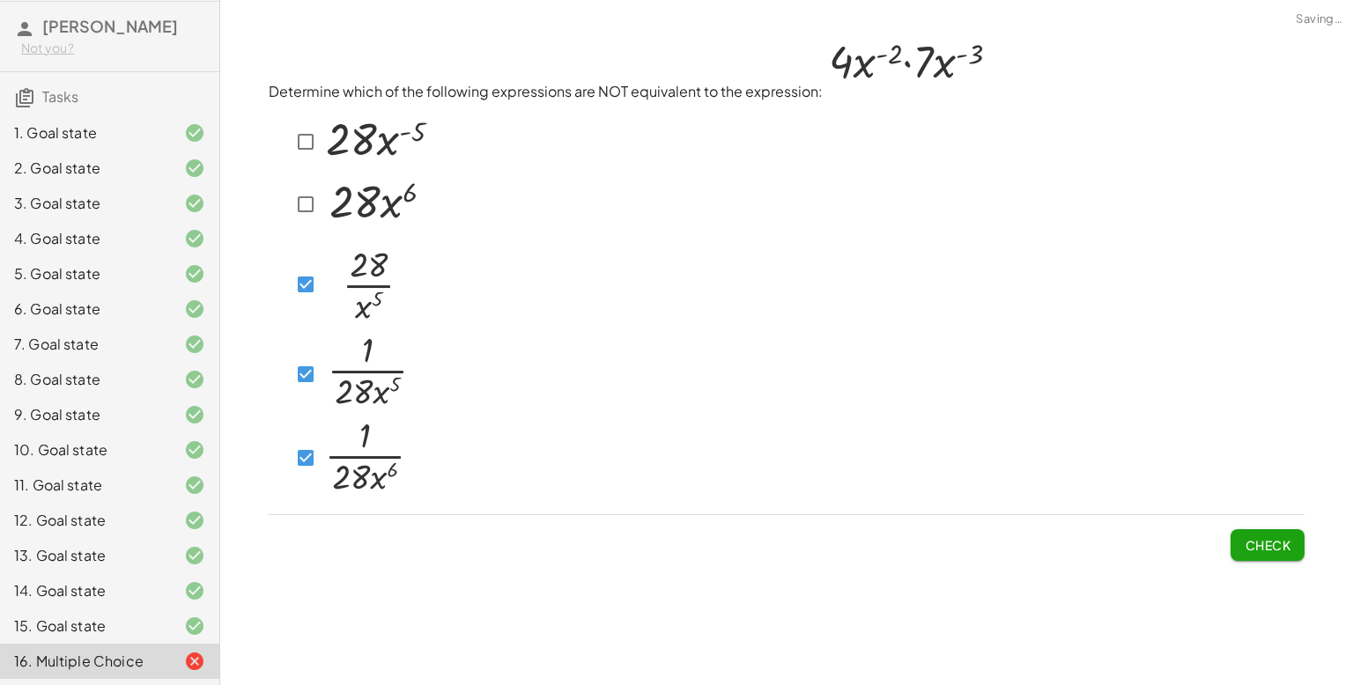
click at [1263, 551] on span "Check" at bounding box center [1268, 545] width 46 height 16
click at [1280, 540] on span "Check" at bounding box center [1268, 545] width 46 height 16
click at [317, 340] on div at bounding box center [351, 374] width 122 height 83
click at [1275, 558] on button "Check" at bounding box center [1268, 545] width 74 height 32
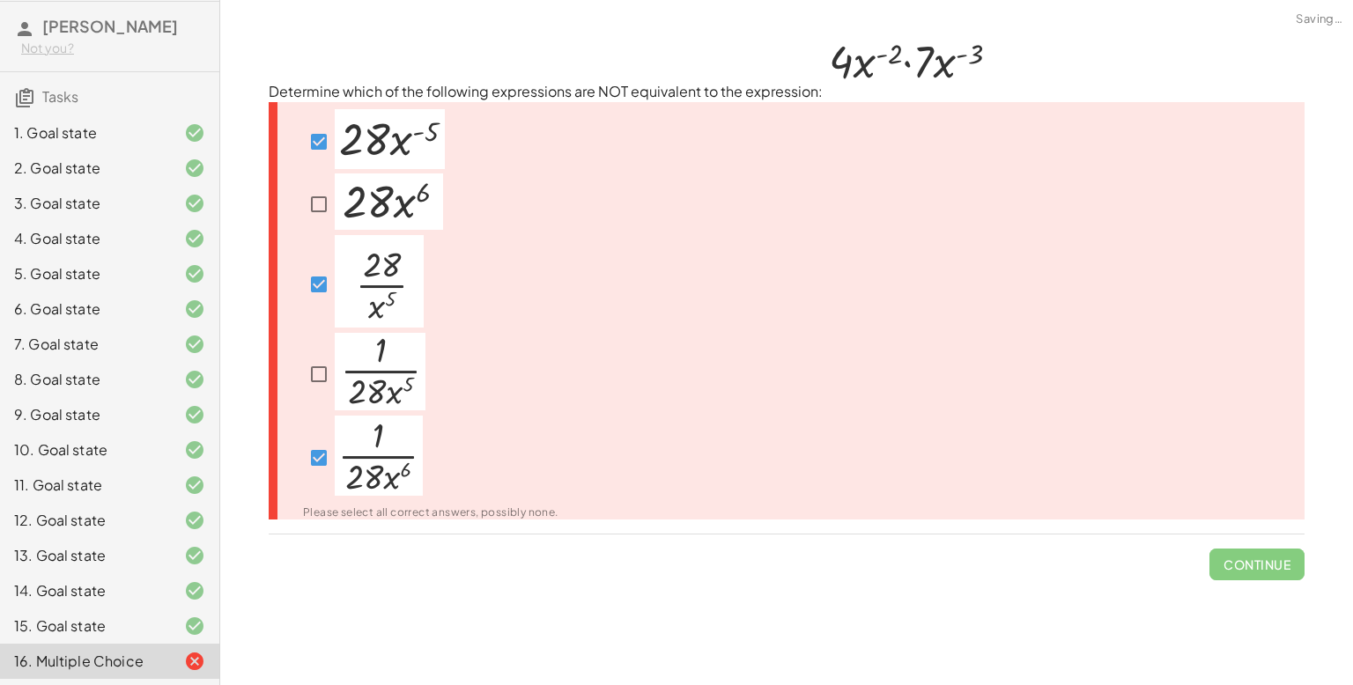
click at [300, 365] on div at bounding box center [420, 374] width 277 height 83
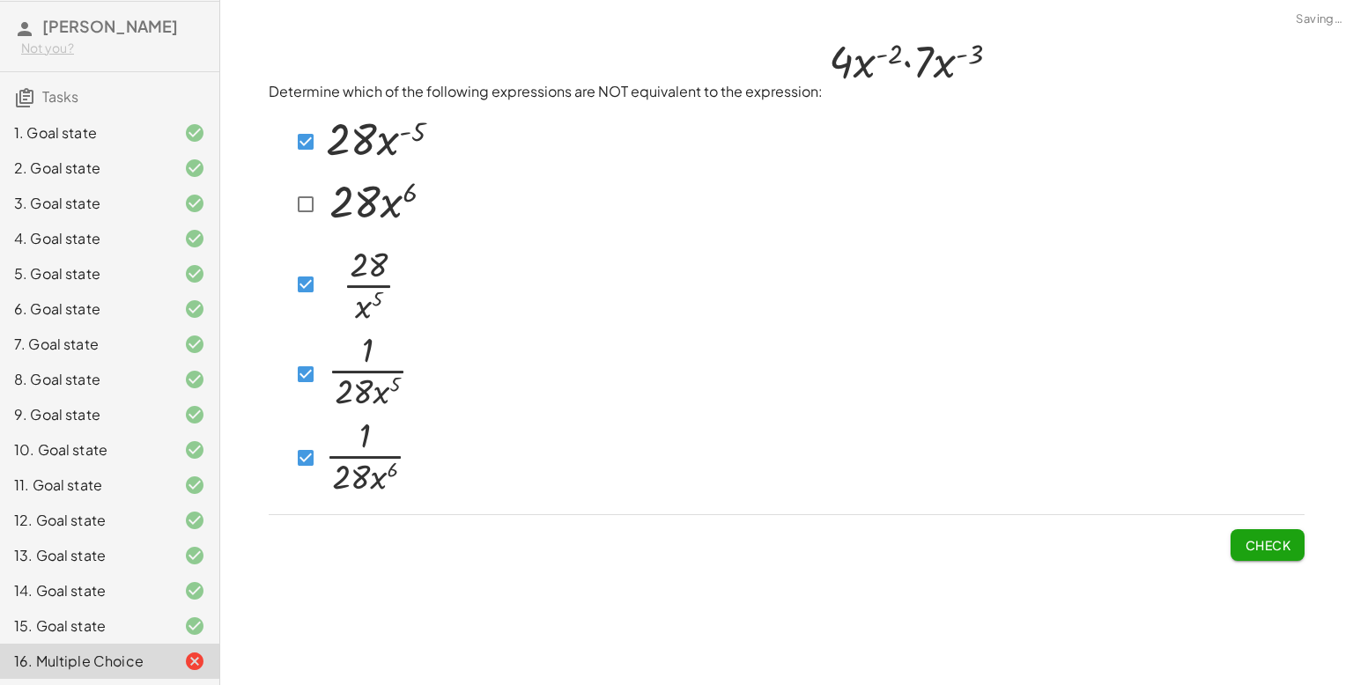
click at [335, 459] on img at bounding box center [366, 456] width 88 height 80
click at [1277, 540] on span "Check" at bounding box center [1268, 545] width 46 height 16
click at [306, 188] on div at bounding box center [360, 205] width 140 height 62
click at [1260, 571] on div "Determine which of the following expressions are NOT equivalent to the expressi…" at bounding box center [786, 297] width 1057 height 550
click at [1250, 540] on span "Check" at bounding box center [1268, 545] width 46 height 16
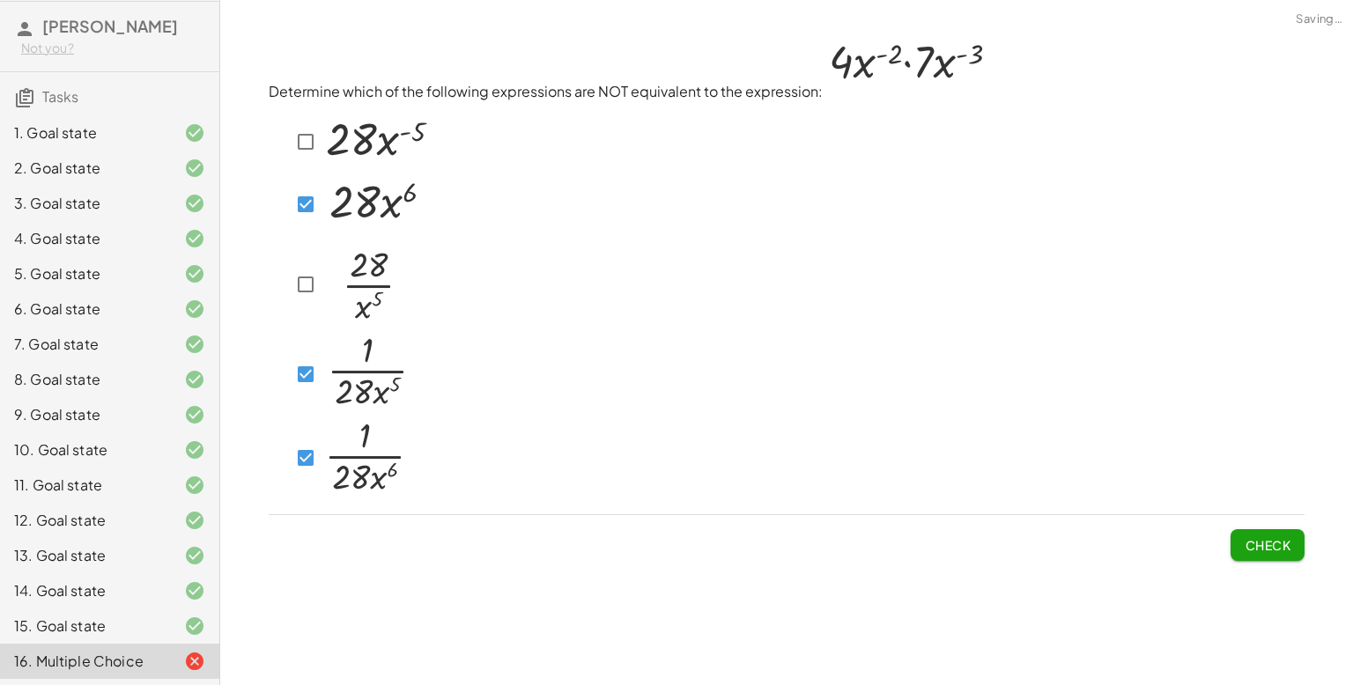
click at [1233, 550] on button "Check" at bounding box center [1268, 545] width 74 height 32
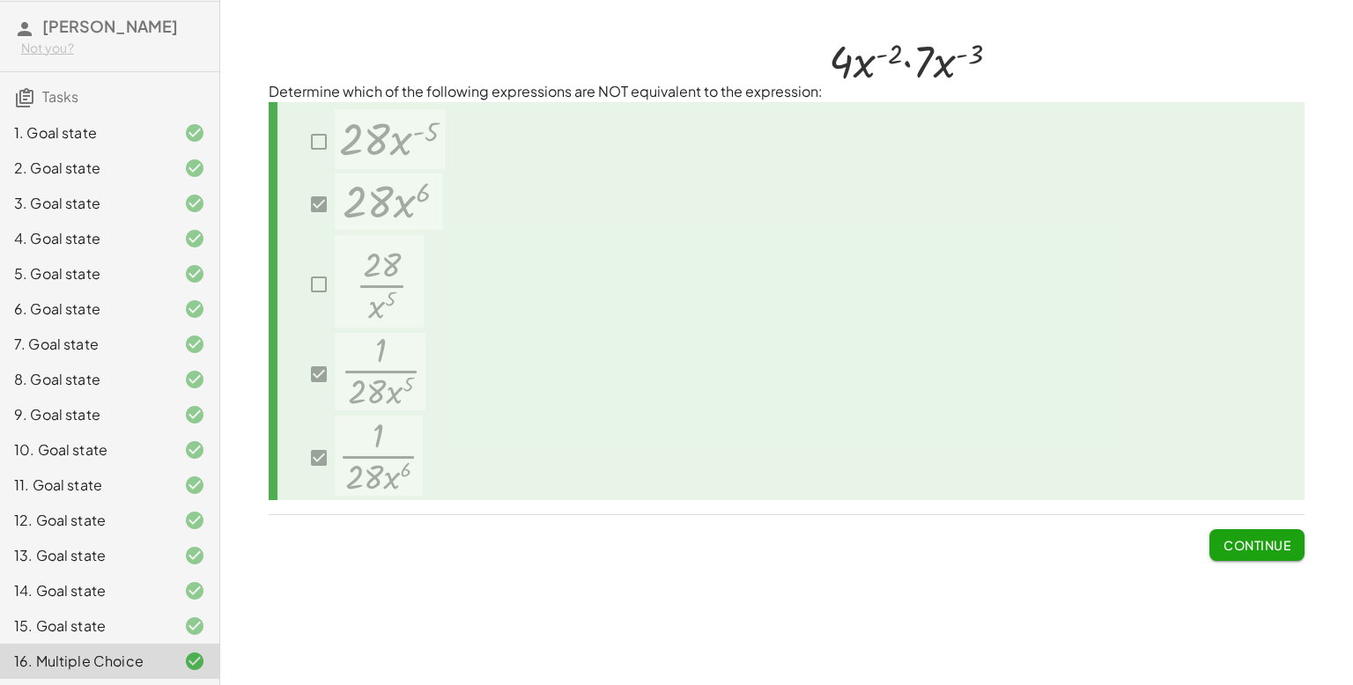
click at [1264, 562] on div "Determine which of the following expressions are NOT equivalent to the expressi…" at bounding box center [786, 297] width 1057 height 550
click at [1257, 550] on span "Continue" at bounding box center [1257, 545] width 67 height 16
